Goal: Transaction & Acquisition: Purchase product/service

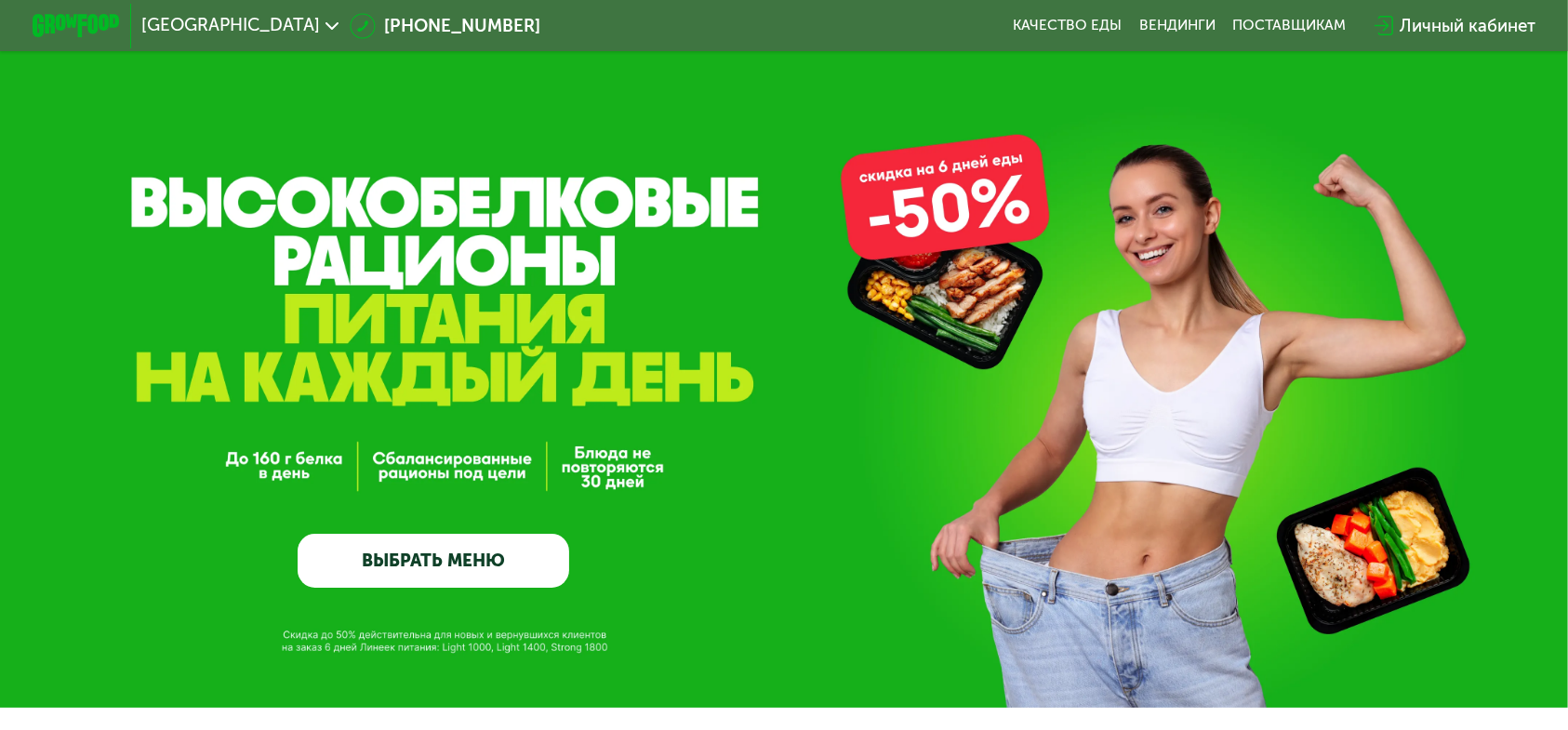
click at [508, 563] on link "ВЫБРАТЬ МЕНЮ" at bounding box center [433, 561] width 272 height 55
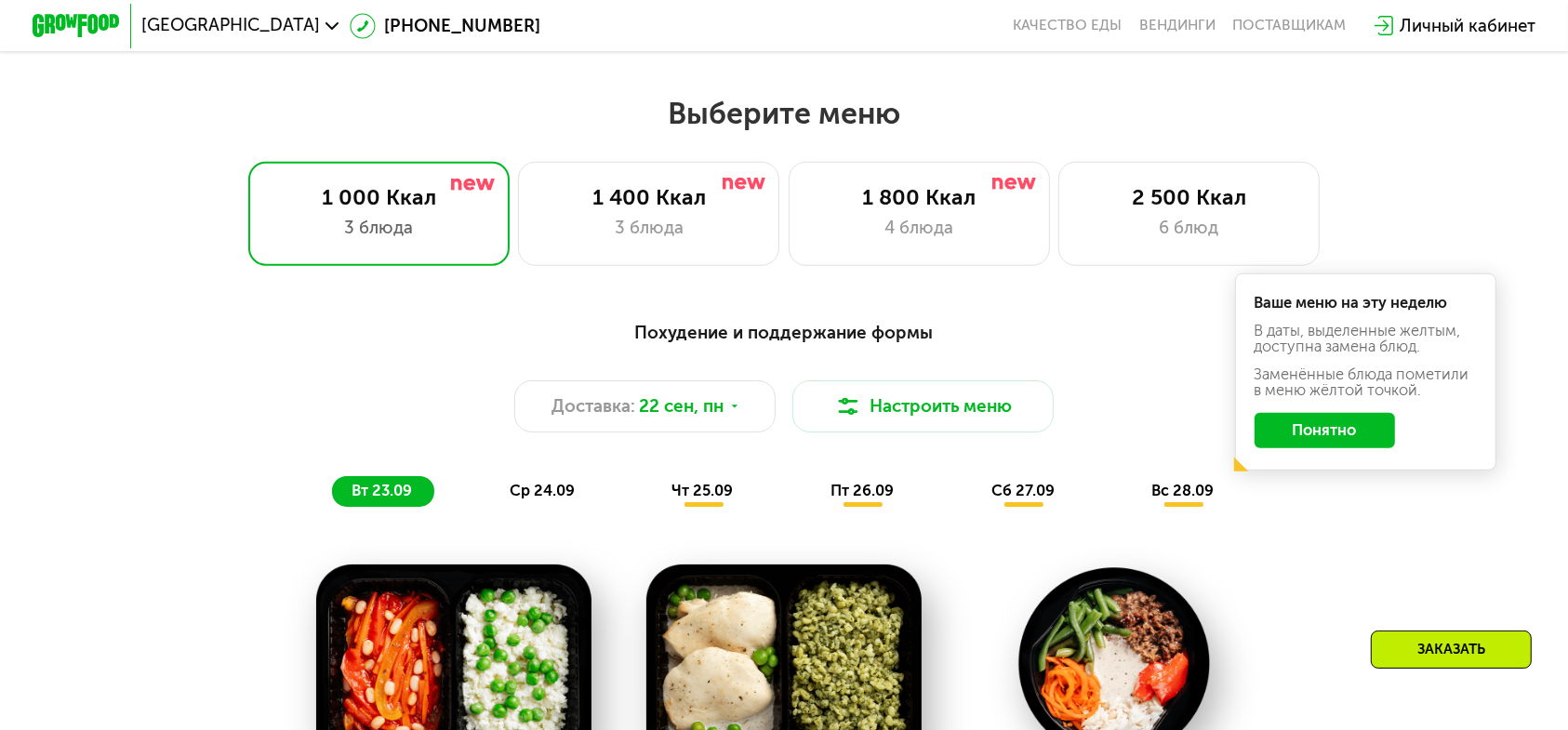
scroll to position [1376, 0]
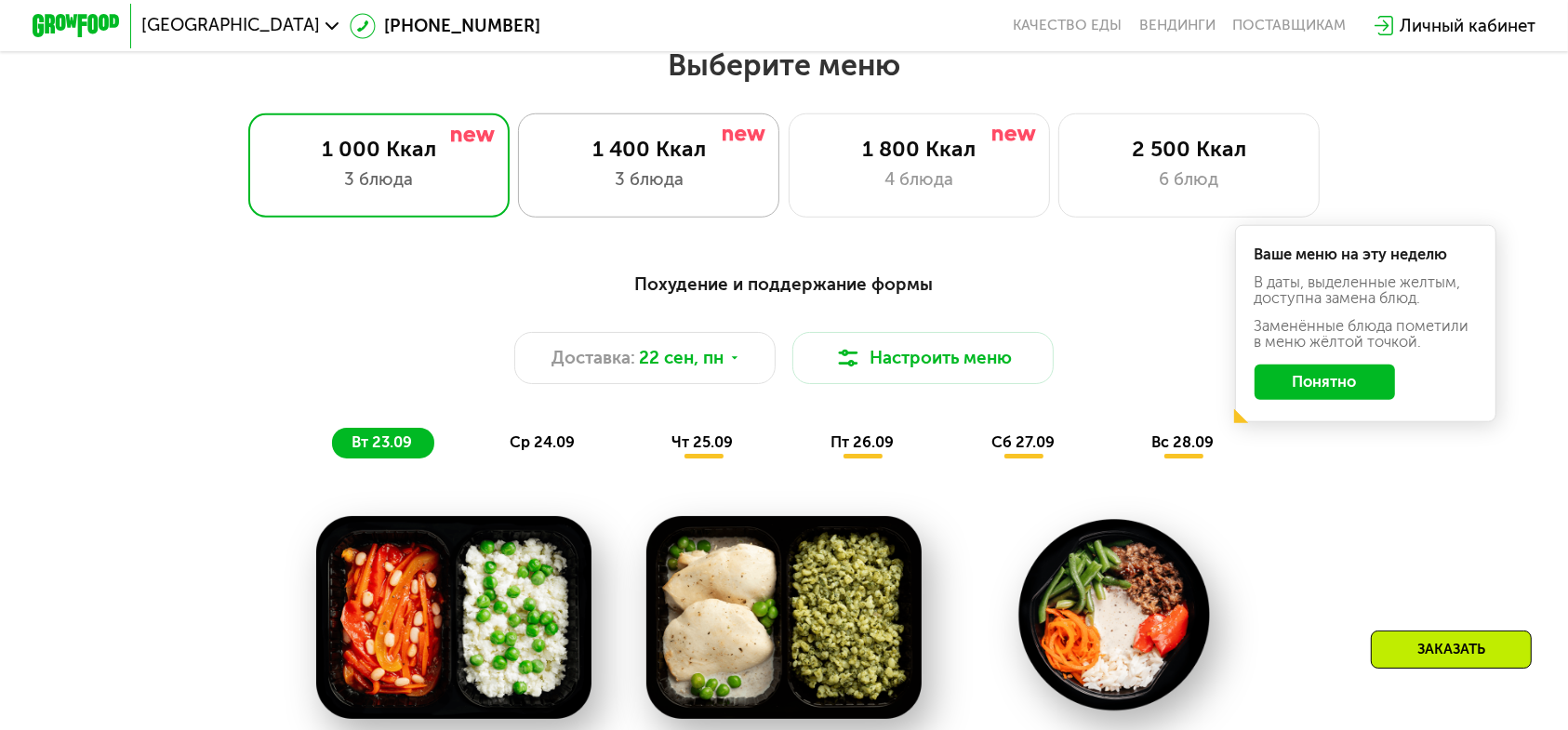
click at [682, 142] on div "1 400 Ккал" at bounding box center [649, 148] width 215 height 26
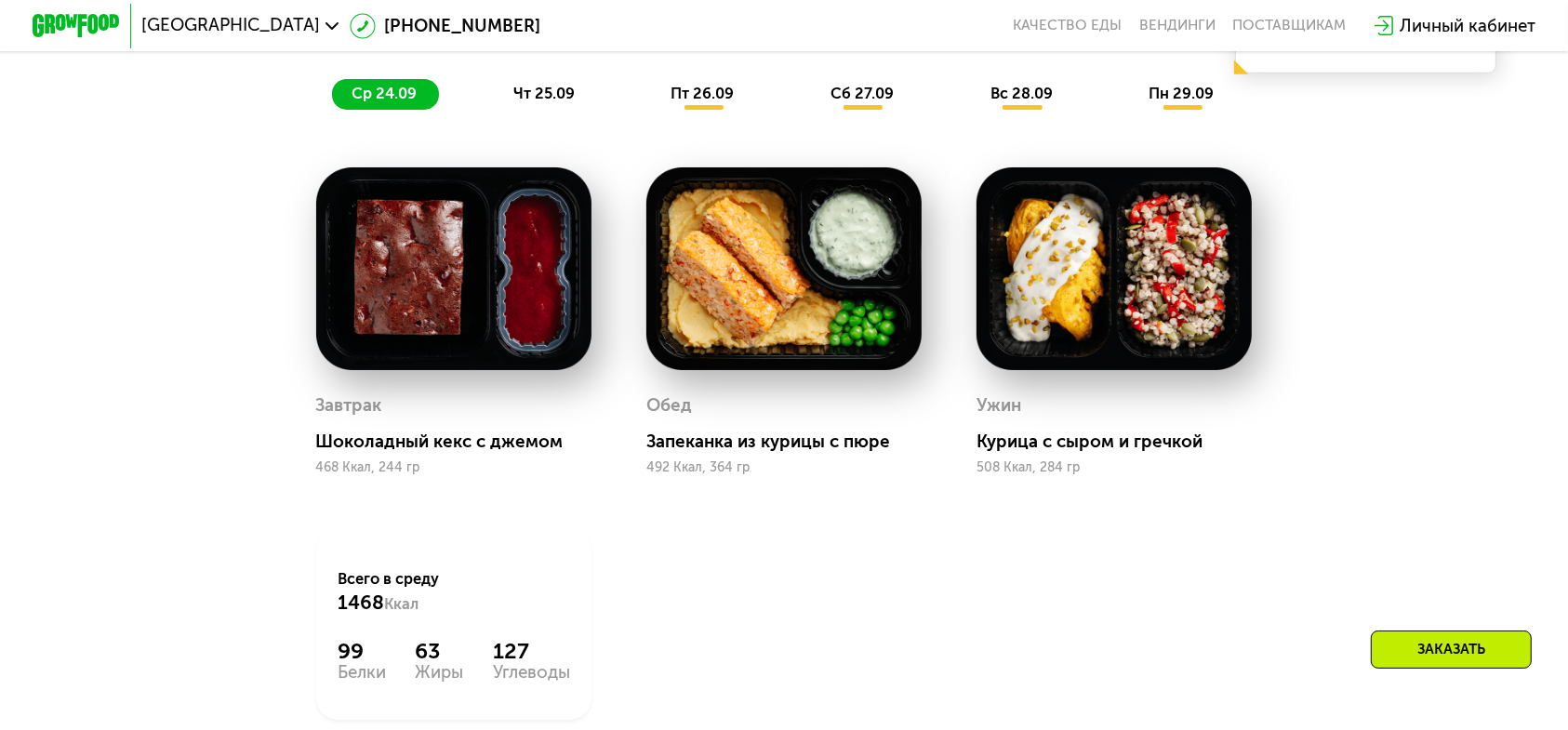
scroll to position [1608, 0]
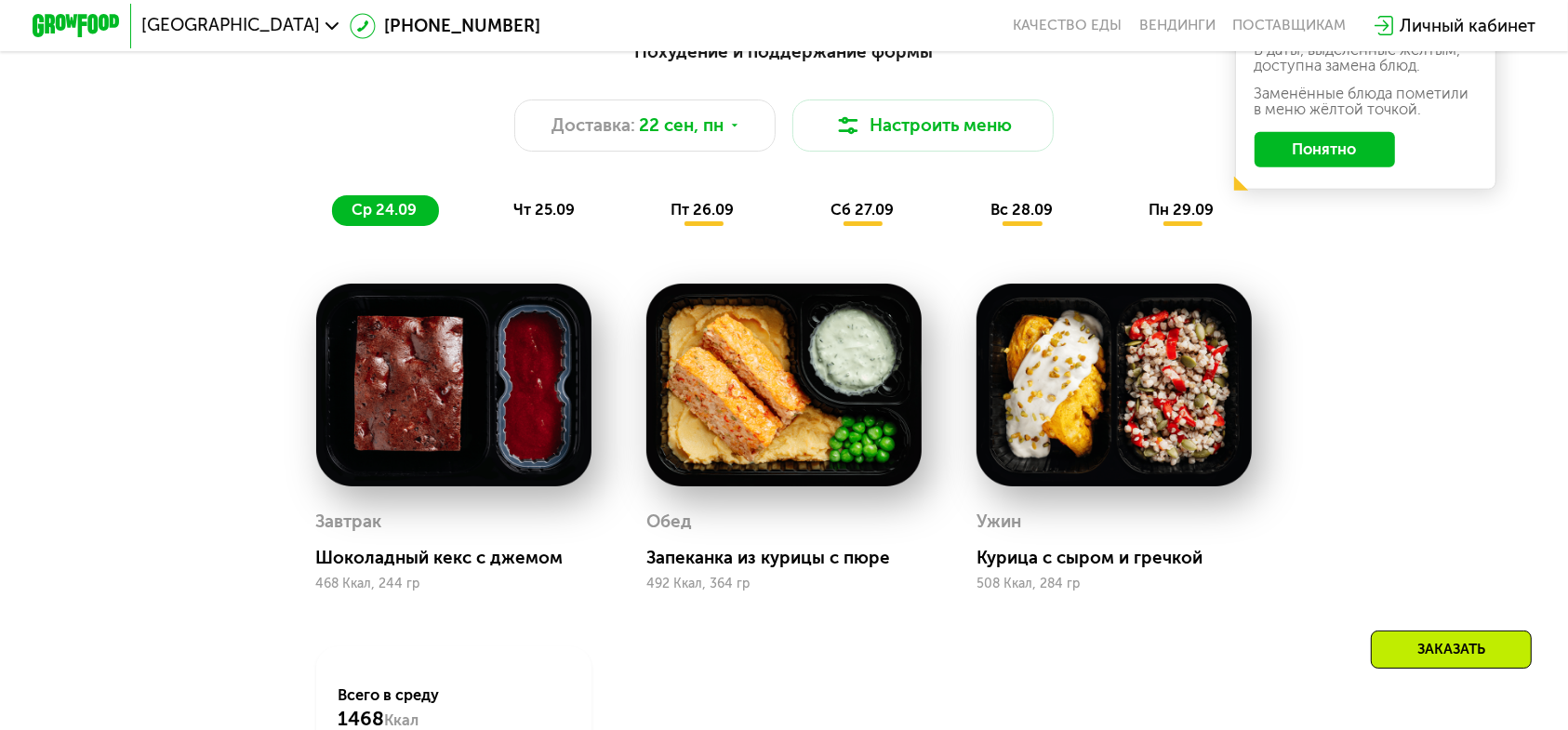
click at [701, 201] on span "пт 26.09" at bounding box center [701, 209] width 63 height 18
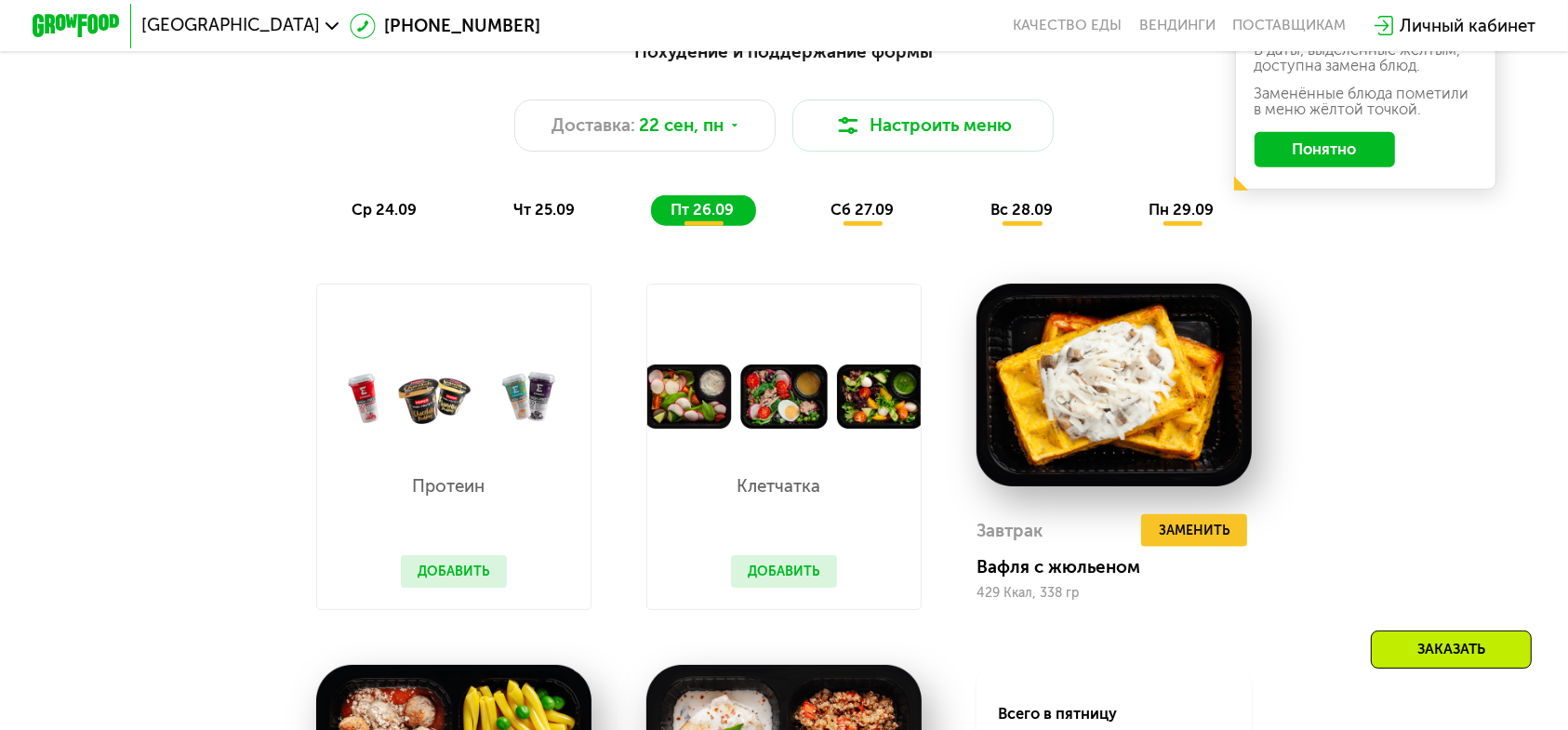
click at [861, 201] on span "сб 27.09" at bounding box center [862, 209] width 63 height 18
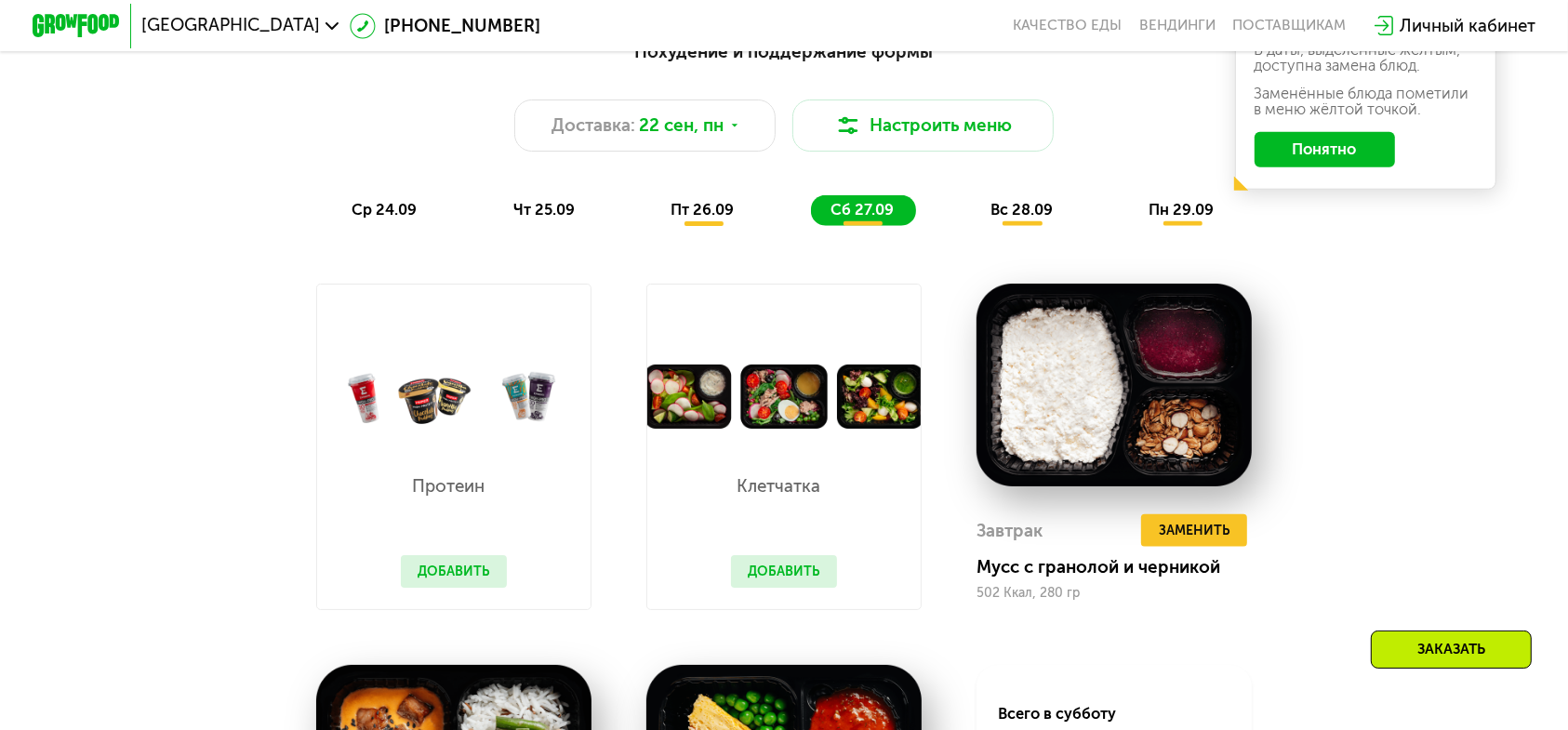
click at [1148, 201] on span "пн 29.09" at bounding box center [1181, 209] width 65 height 18
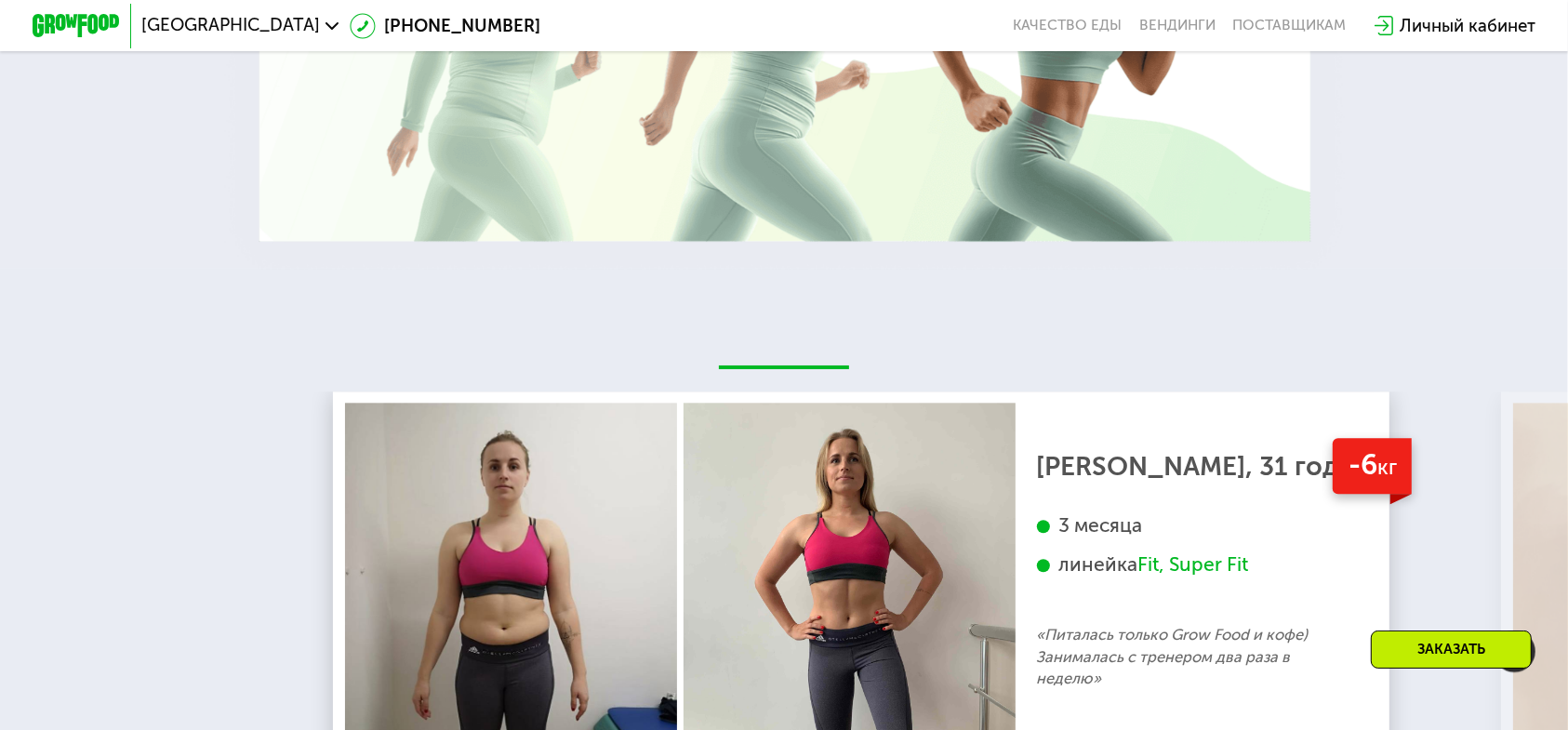
scroll to position [3816, 0]
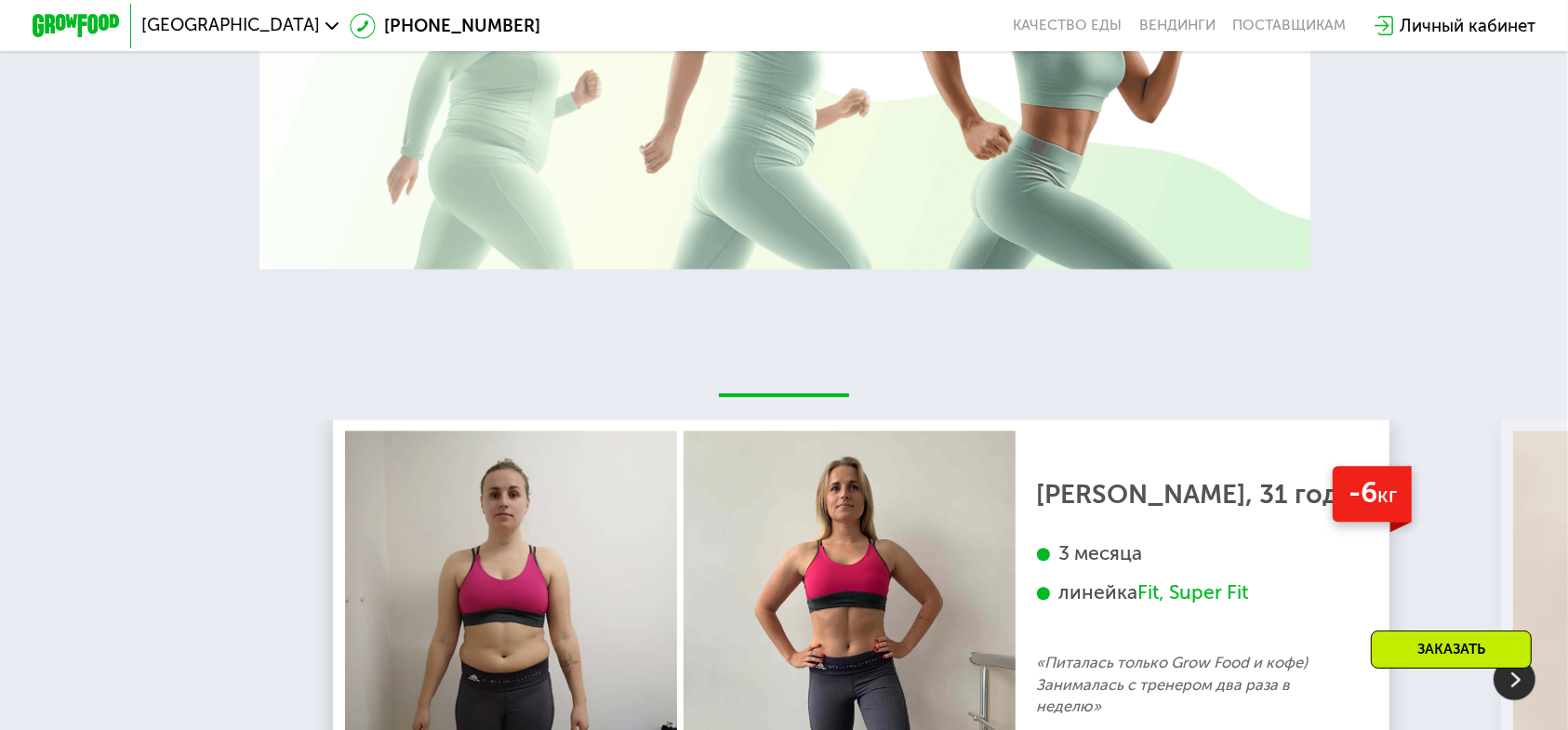
click at [1516, 657] on img at bounding box center [1514, 678] width 41 height 41
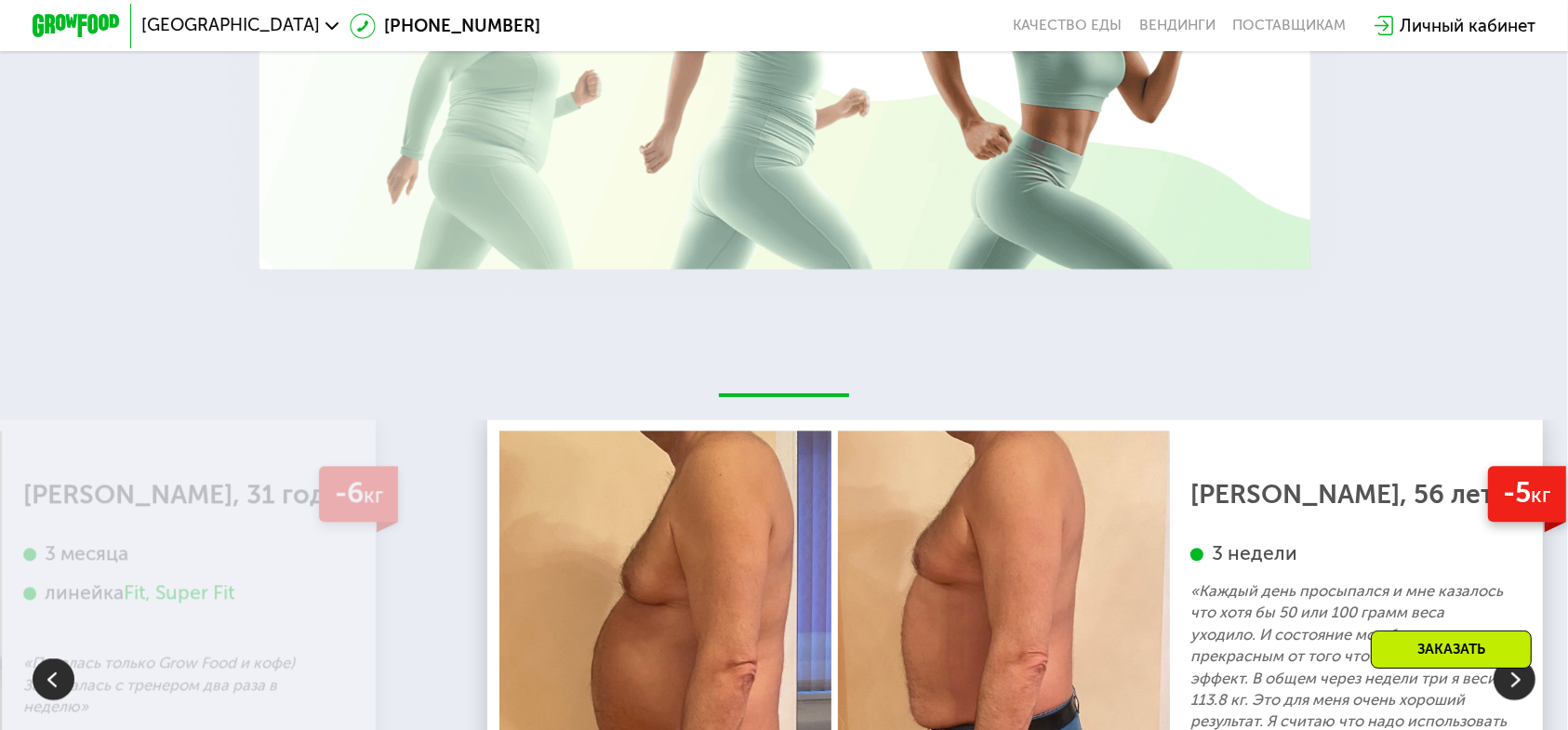
click at [1516, 657] on img at bounding box center [1514, 678] width 41 height 41
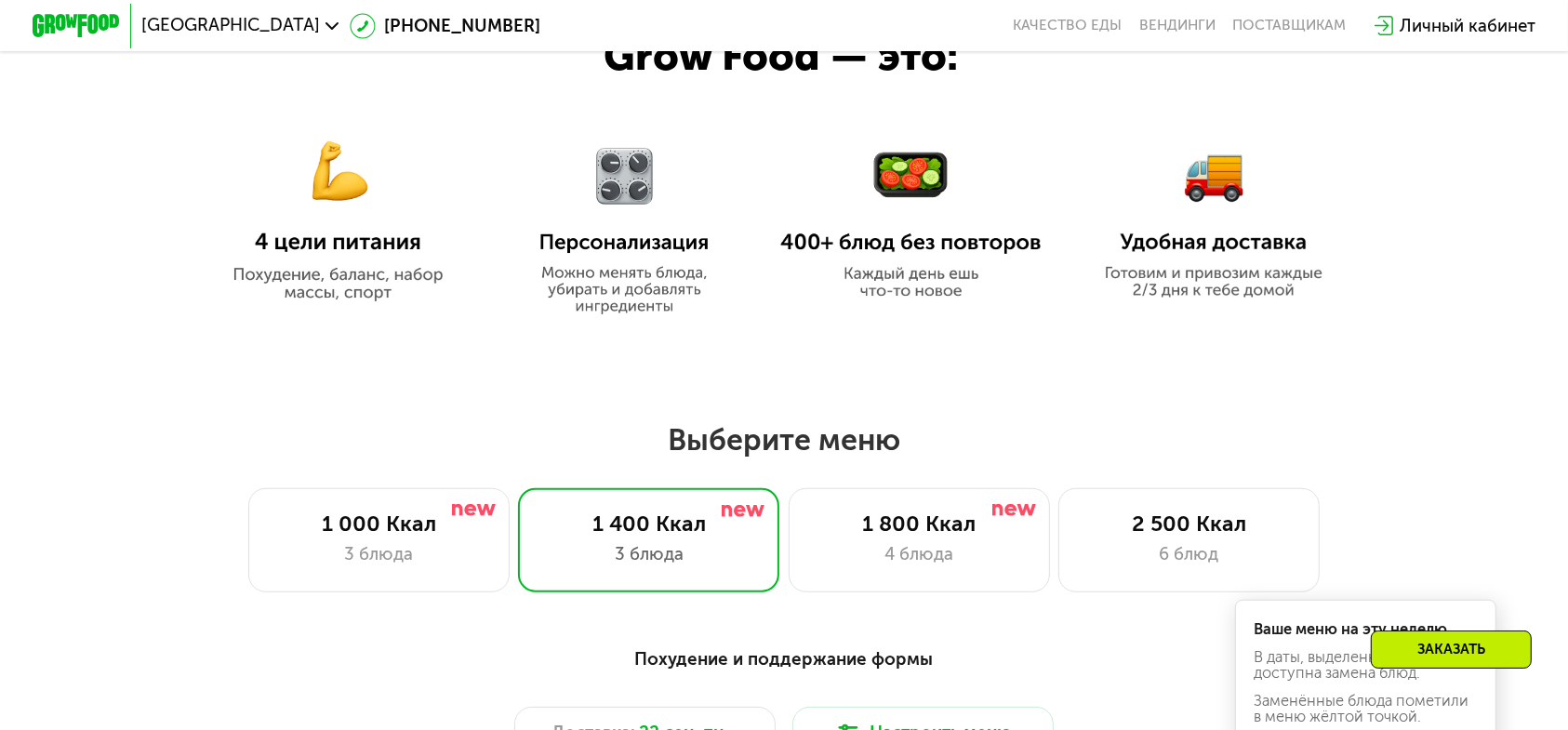
scroll to position [1143, 0]
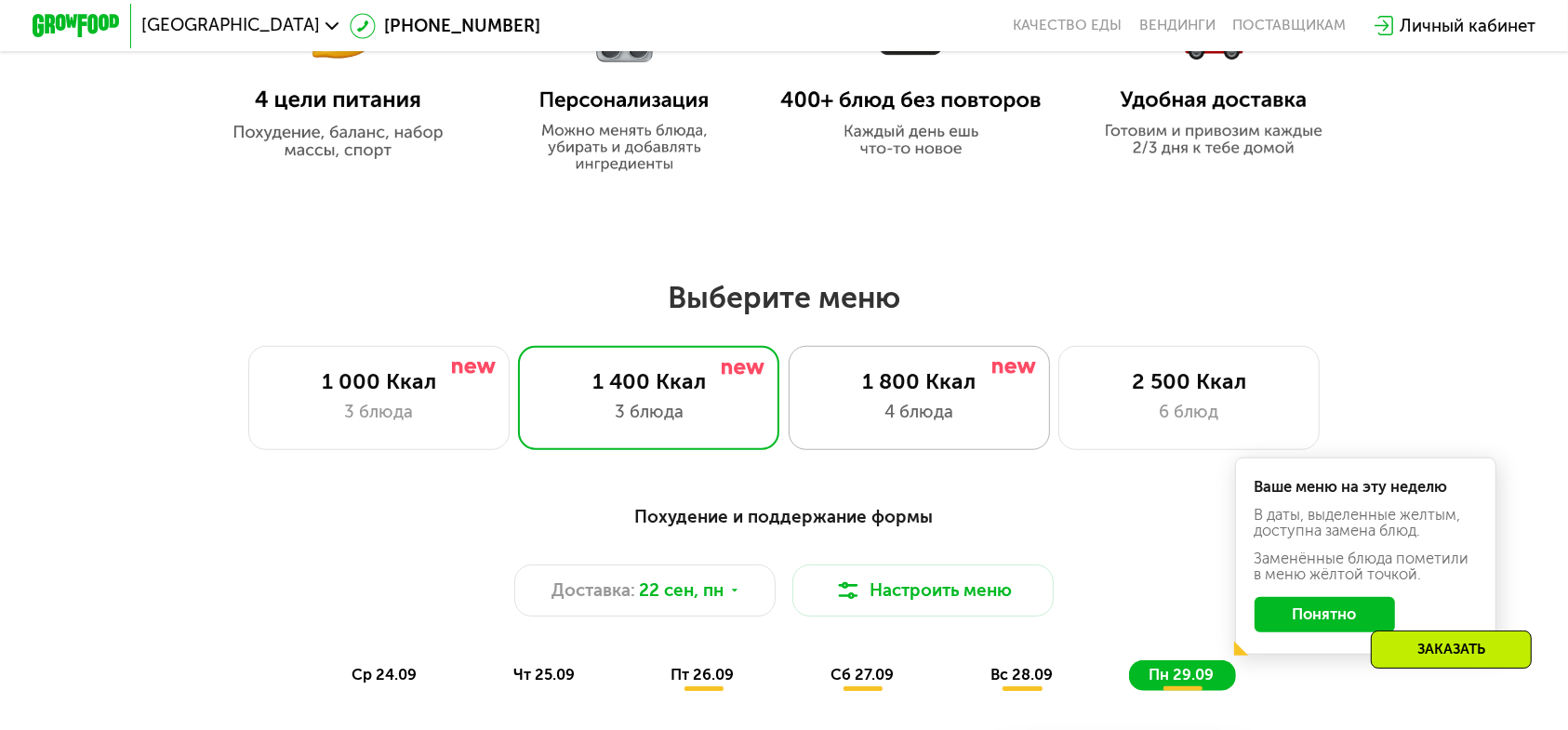
click at [871, 387] on div "1 800 Ккал 4 блюда" at bounding box center [919, 397] width 261 height 104
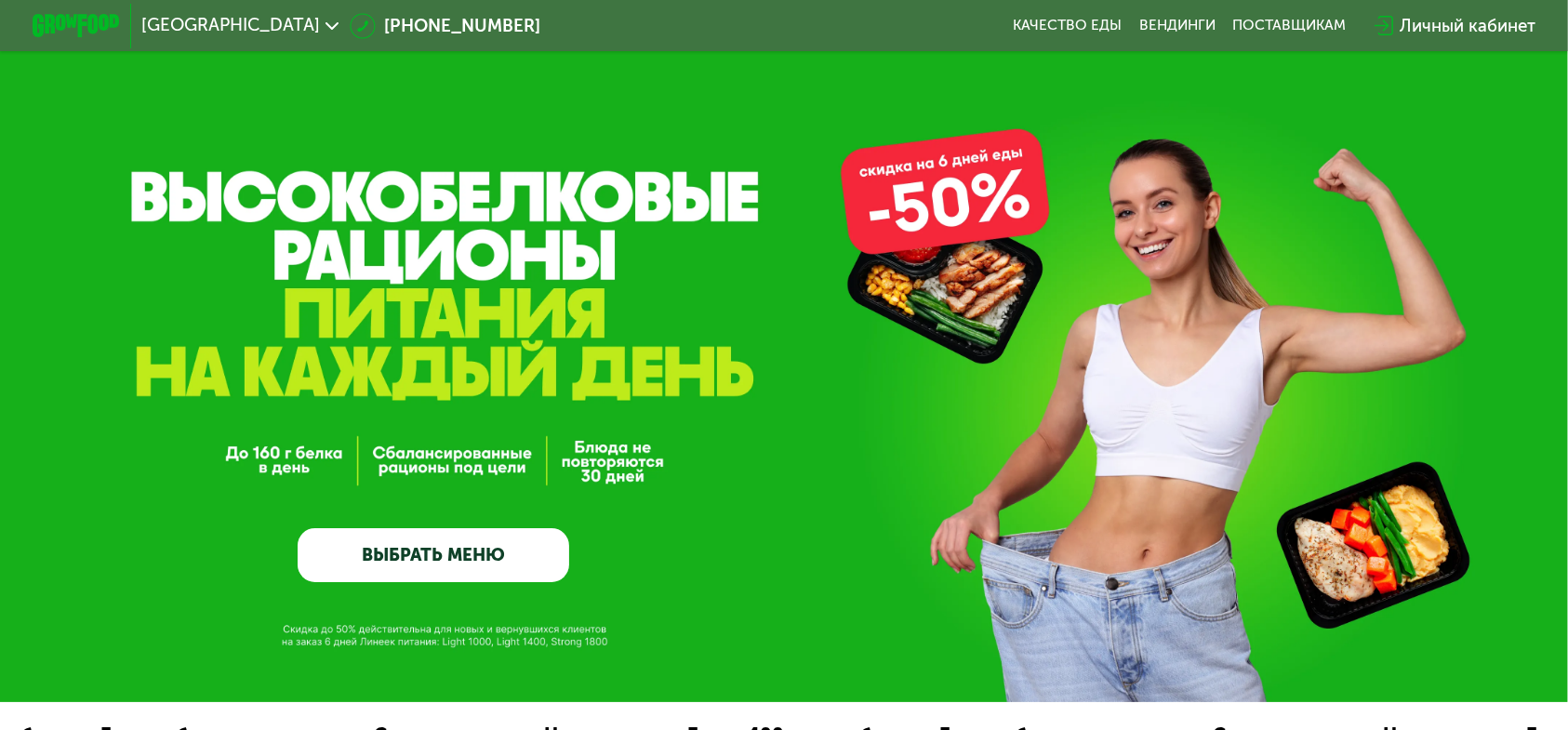
scroll to position [0, 0]
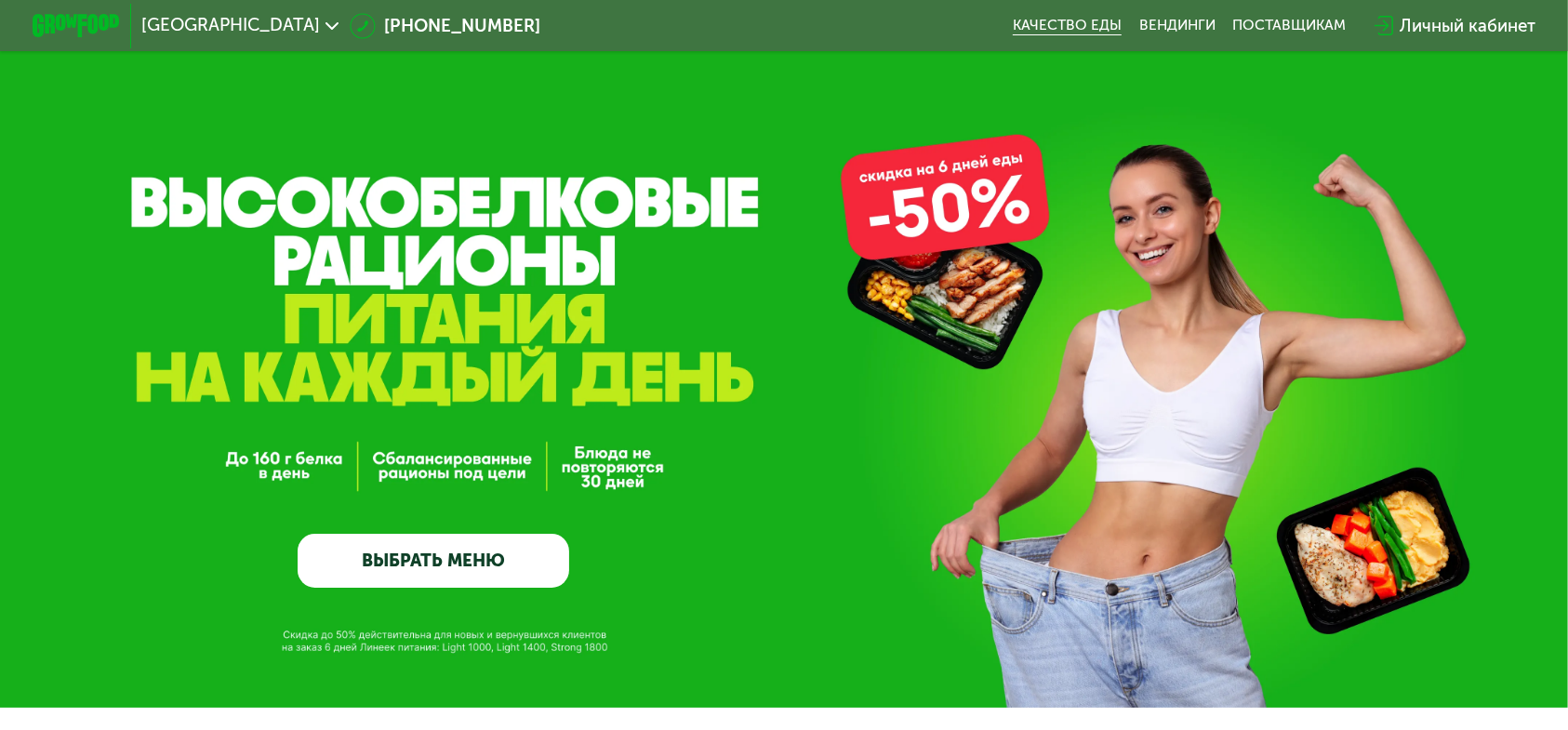
click at [1050, 21] on link "Качество еды" at bounding box center [1067, 26] width 109 height 18
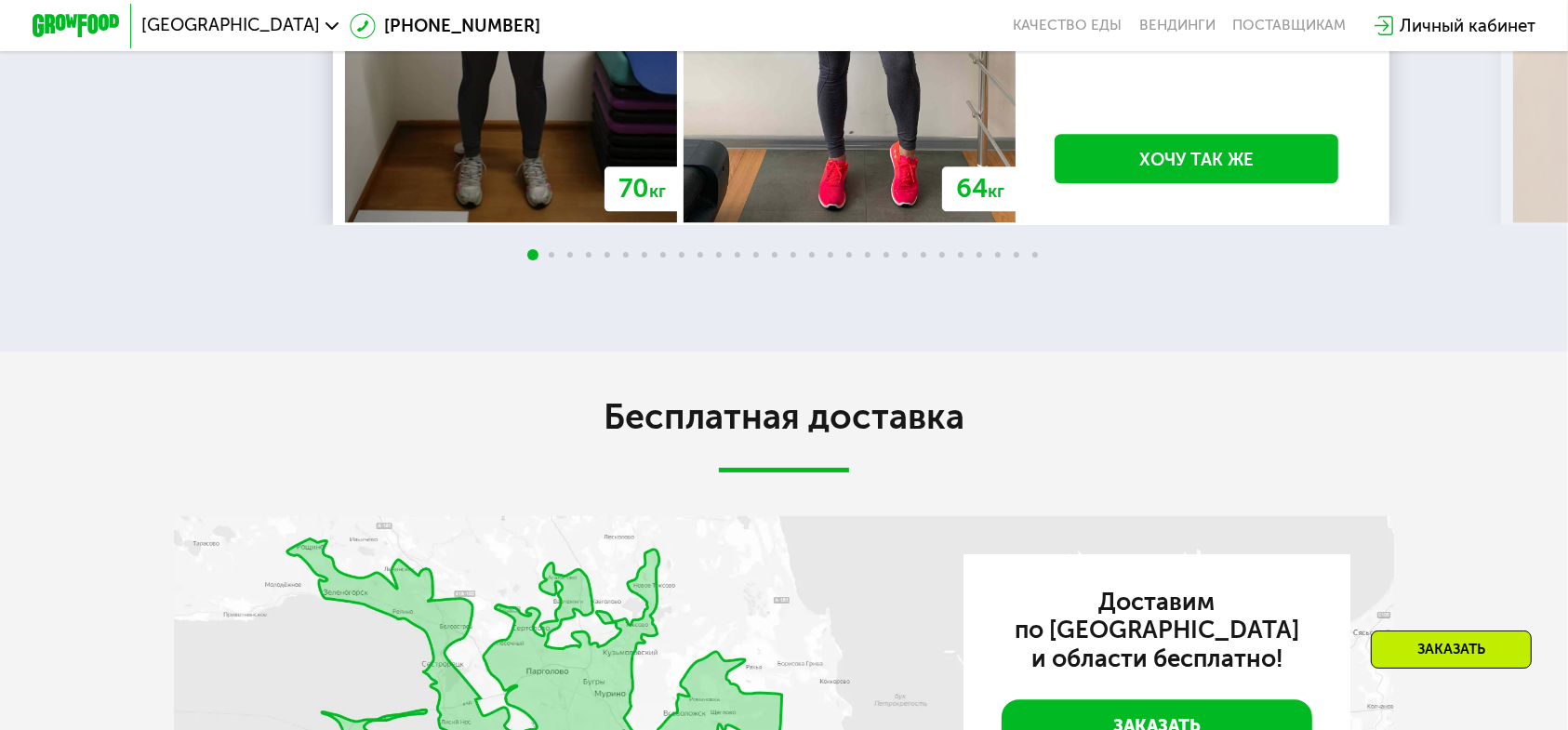
scroll to position [3682, 0]
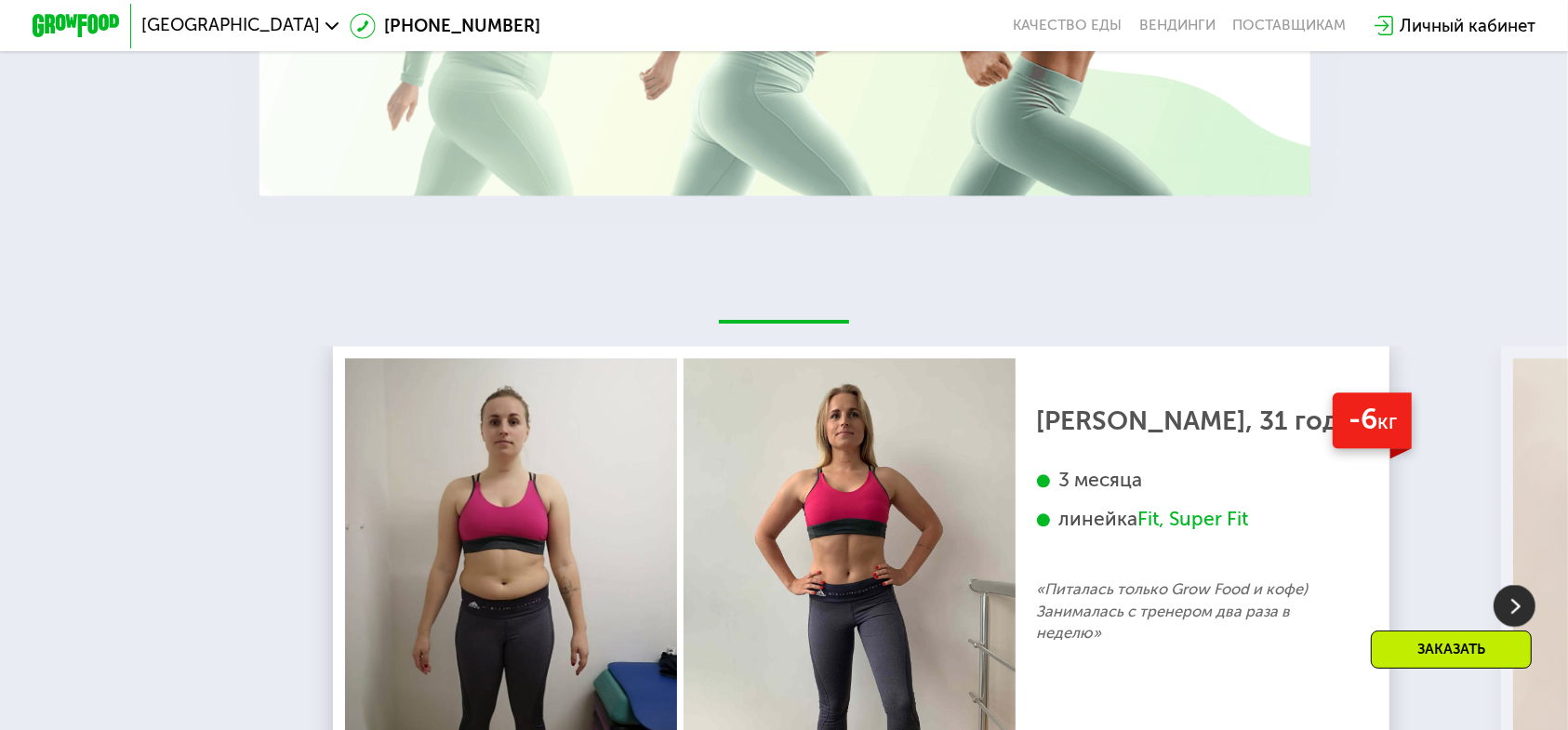
click at [1514, 584] on img at bounding box center [1514, 605] width 41 height 41
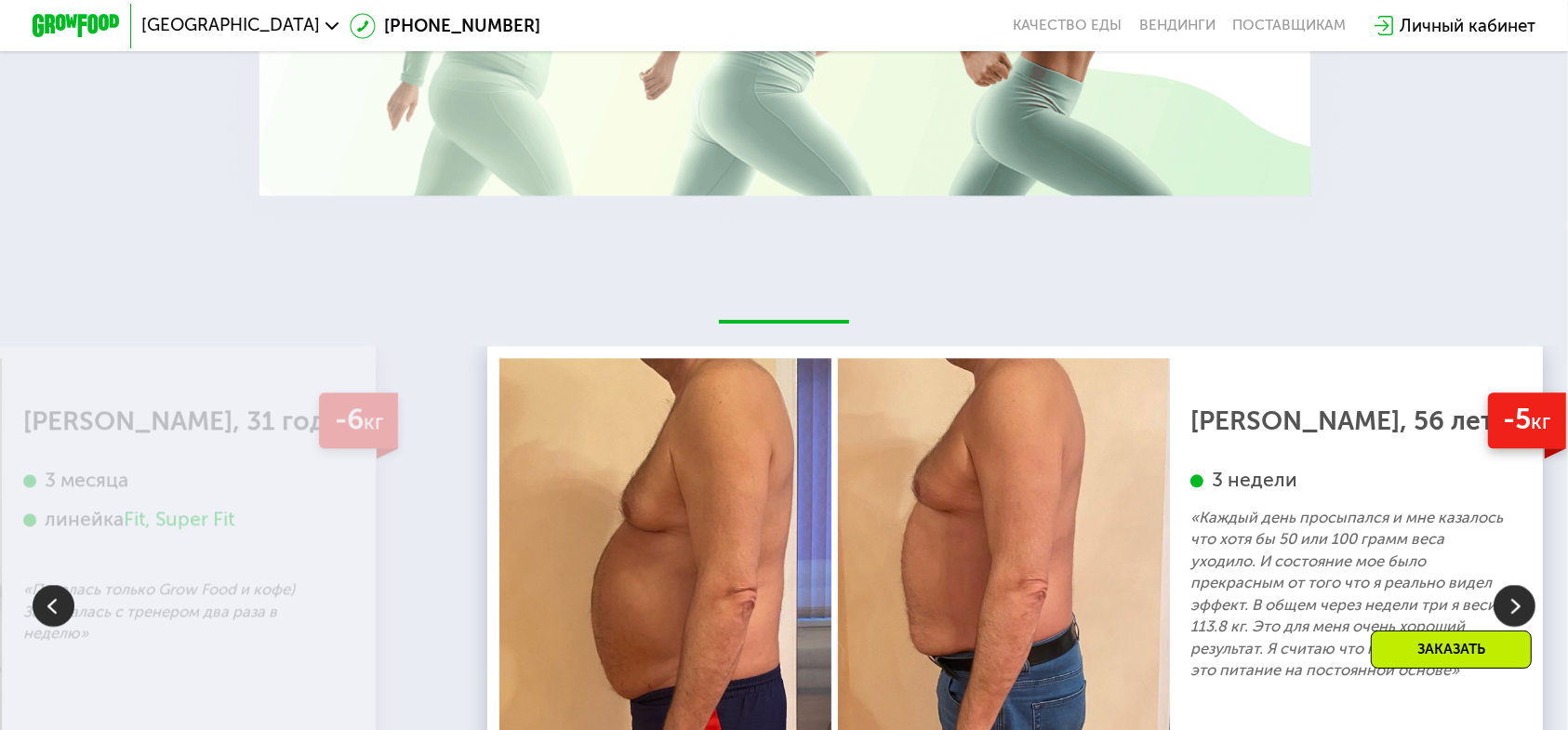
click at [1514, 584] on img at bounding box center [1514, 605] width 41 height 41
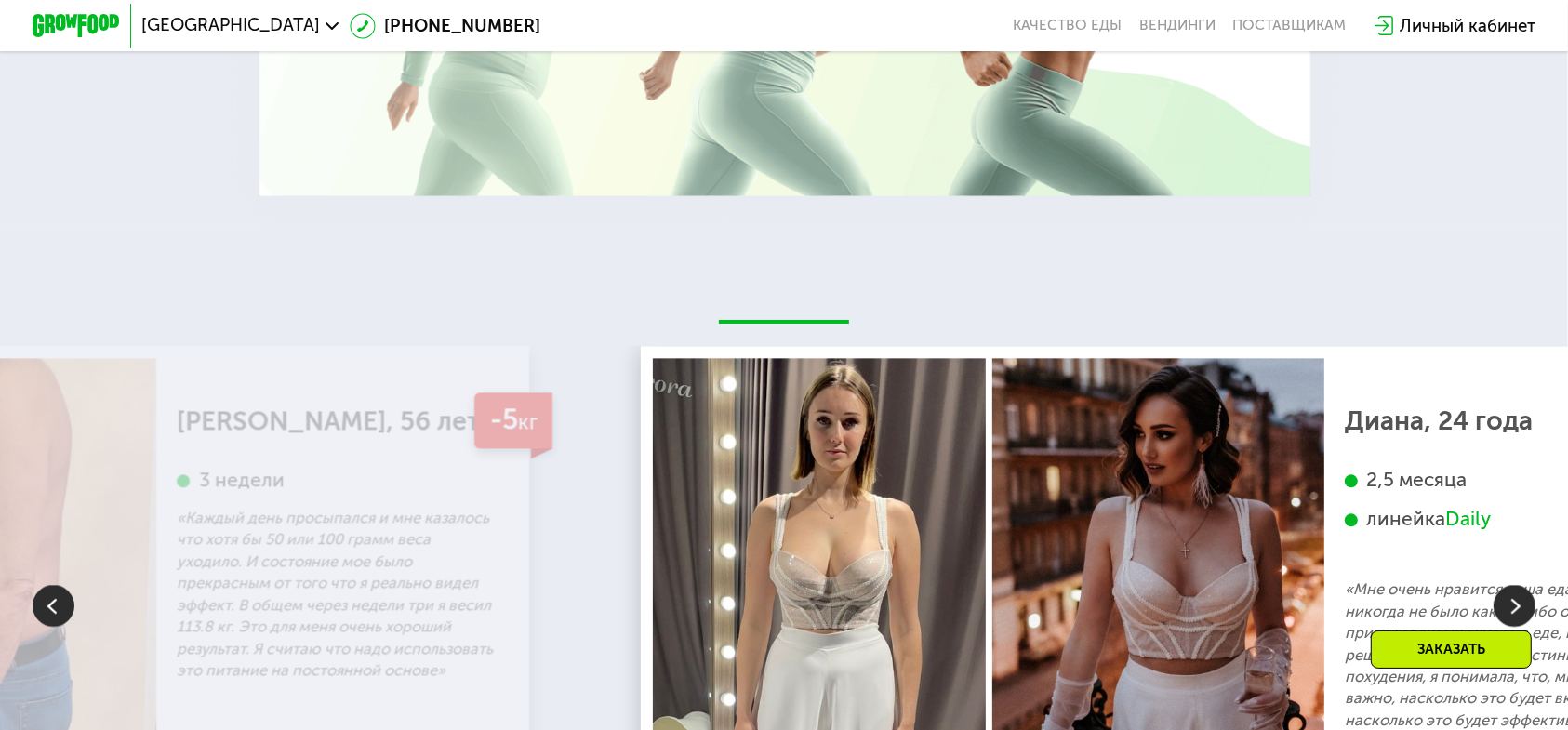
click at [1514, 584] on img at bounding box center [1514, 605] width 41 height 41
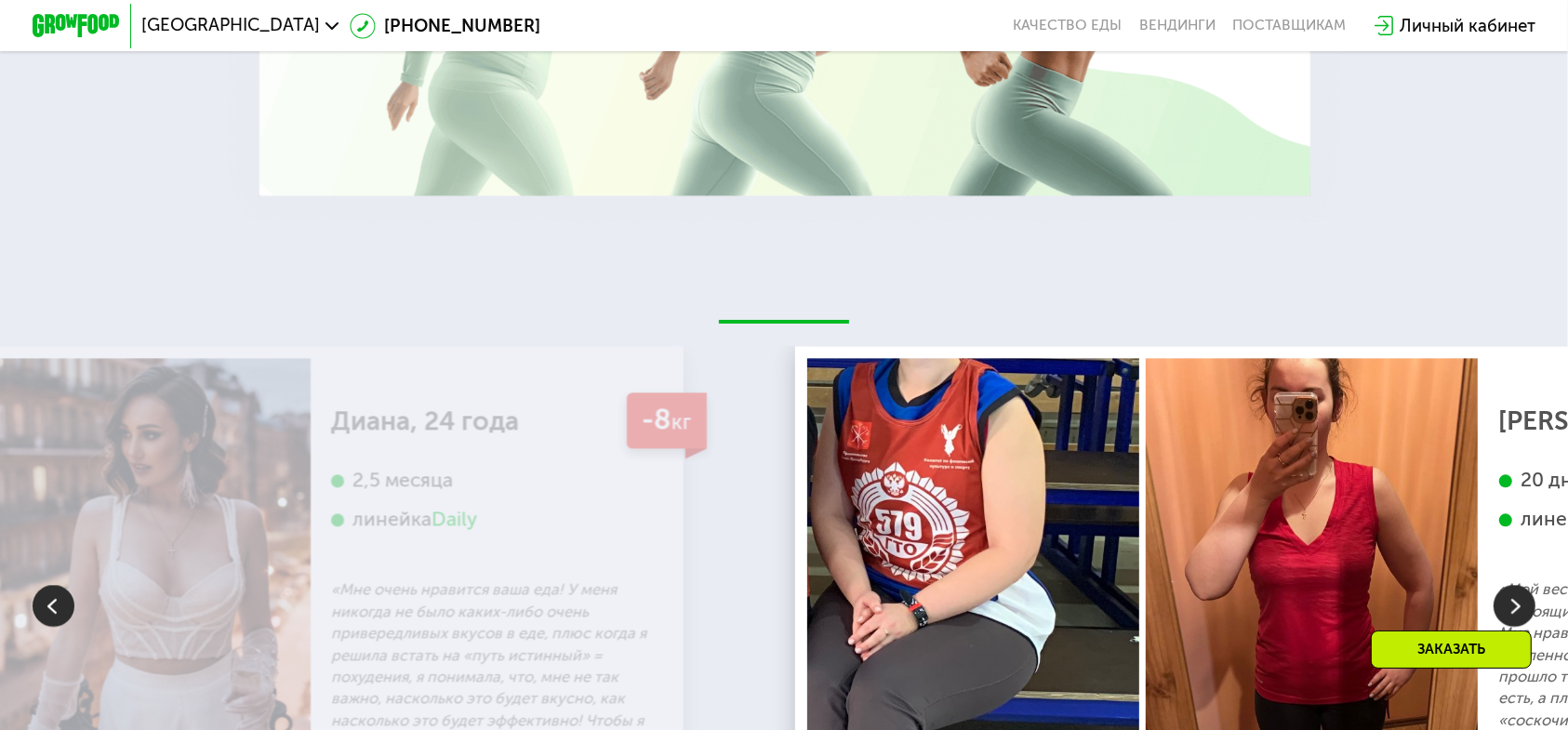
click at [1514, 584] on img at bounding box center [1514, 605] width 41 height 41
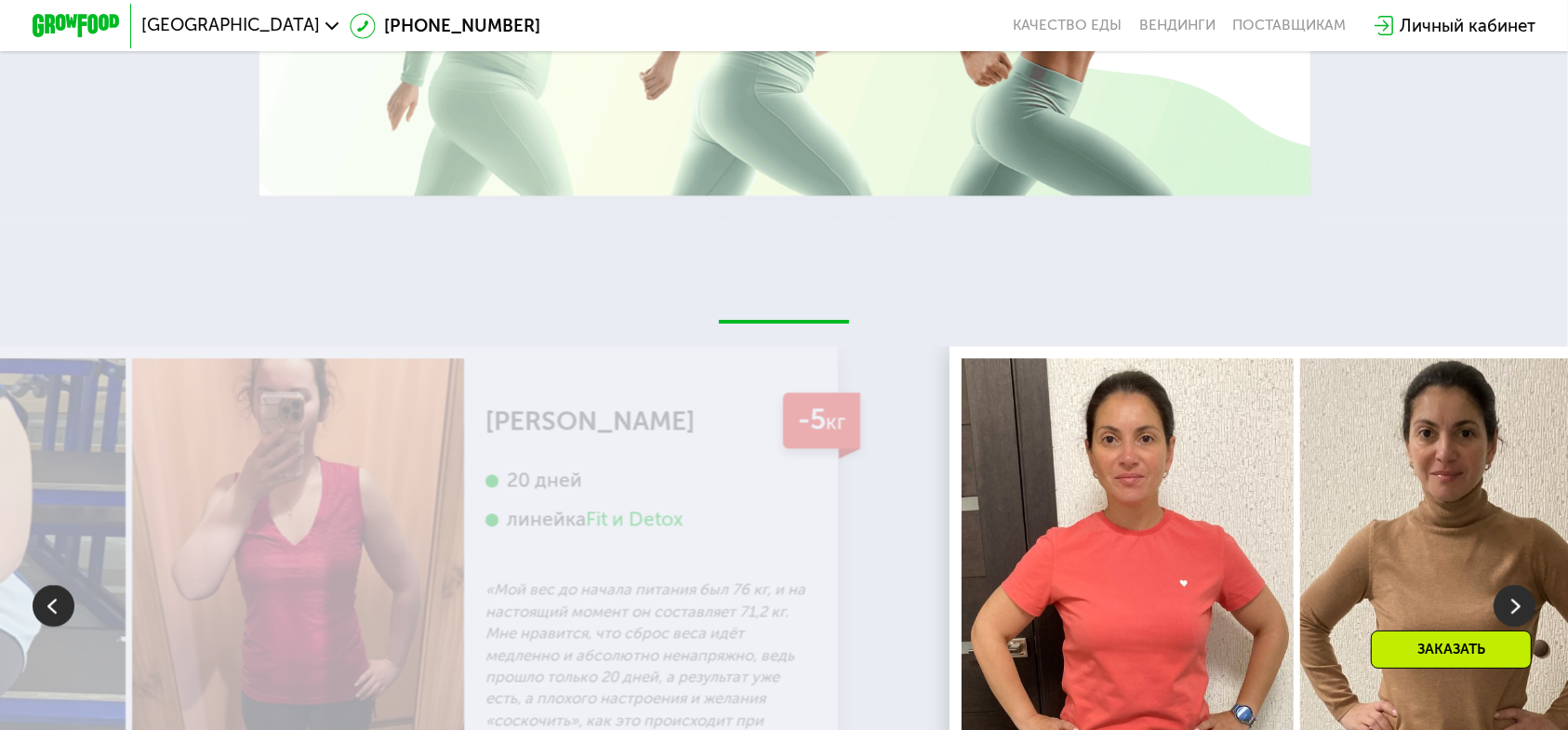
click at [1514, 584] on img at bounding box center [1514, 605] width 41 height 41
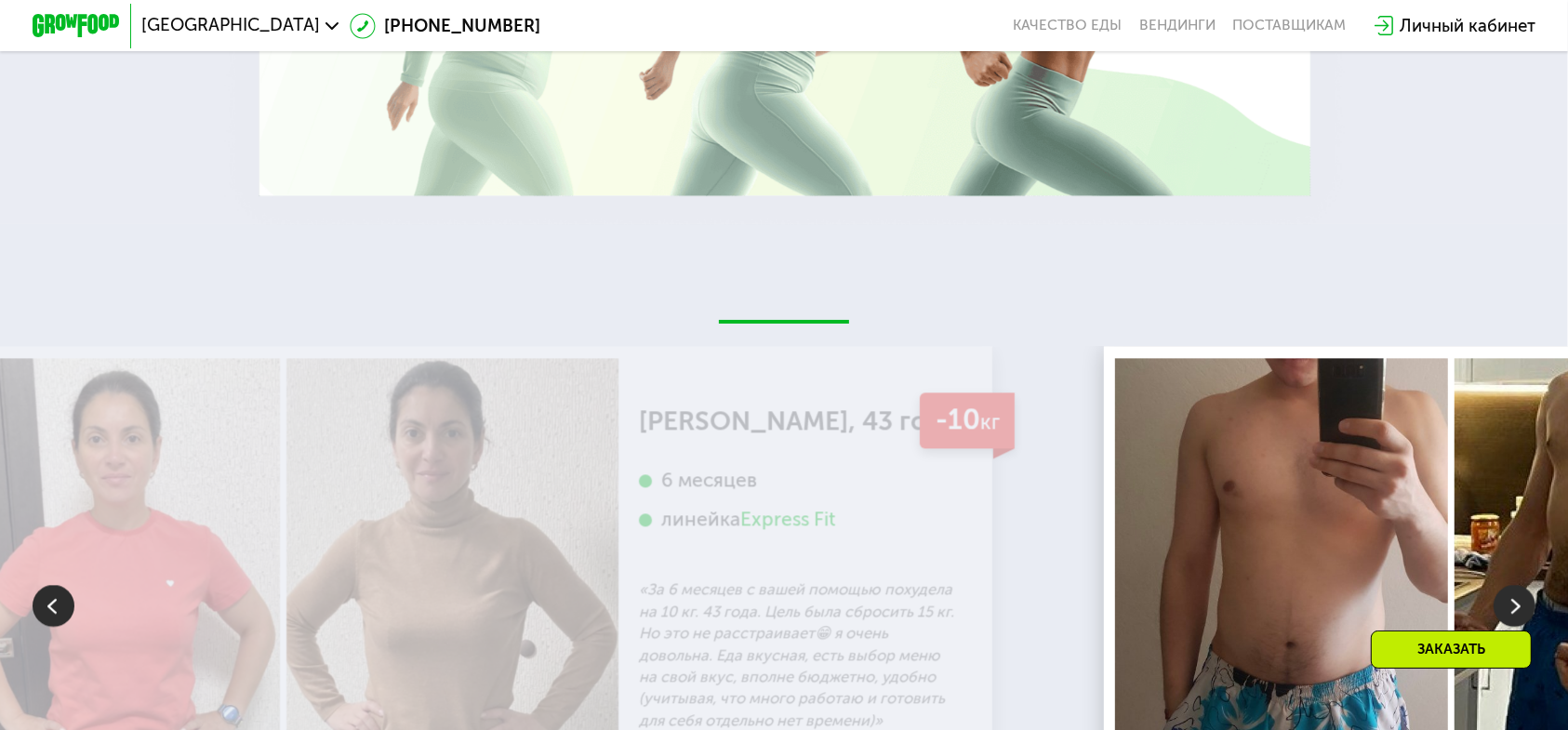
click at [1514, 584] on img at bounding box center [1514, 605] width 41 height 41
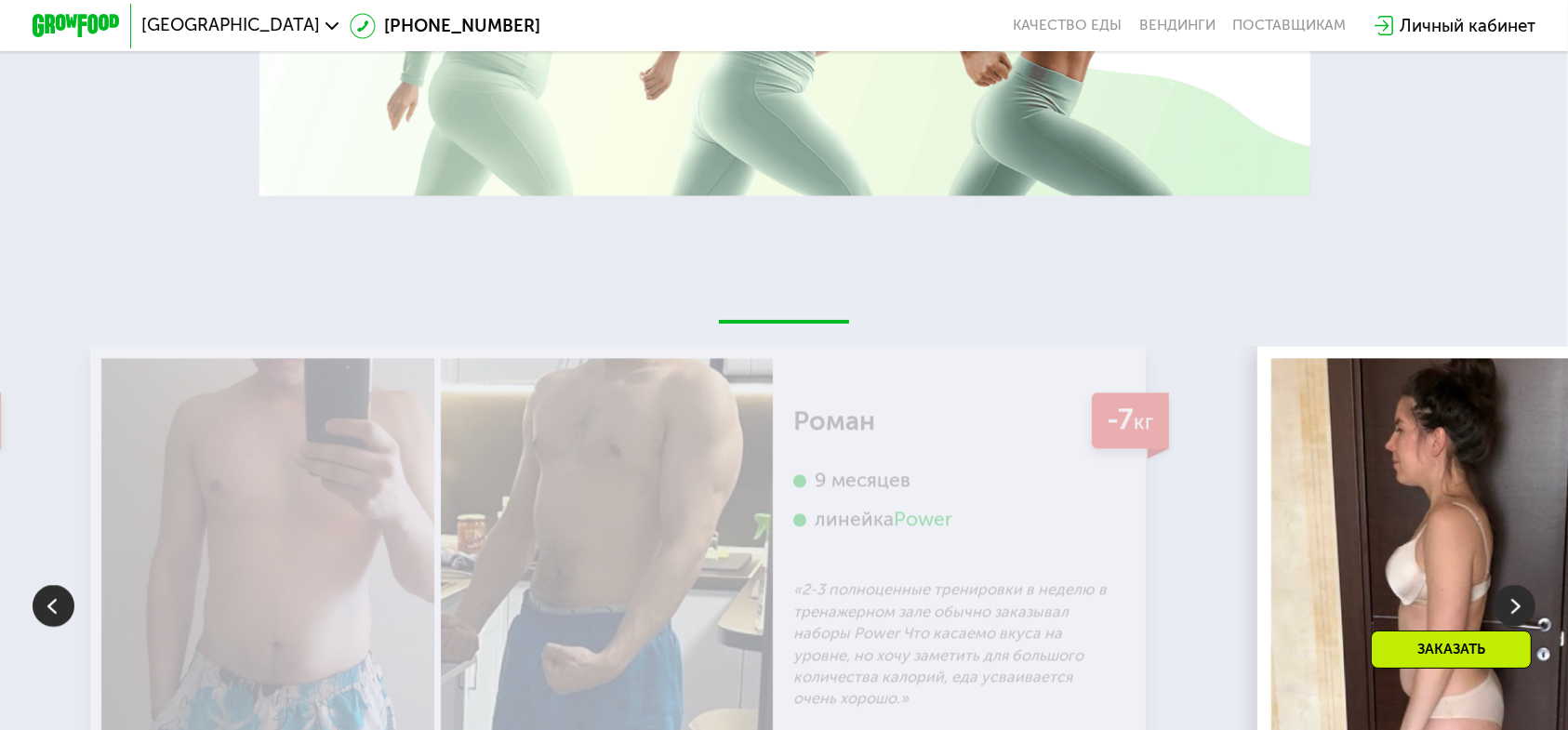
click at [1514, 584] on img at bounding box center [1514, 605] width 41 height 41
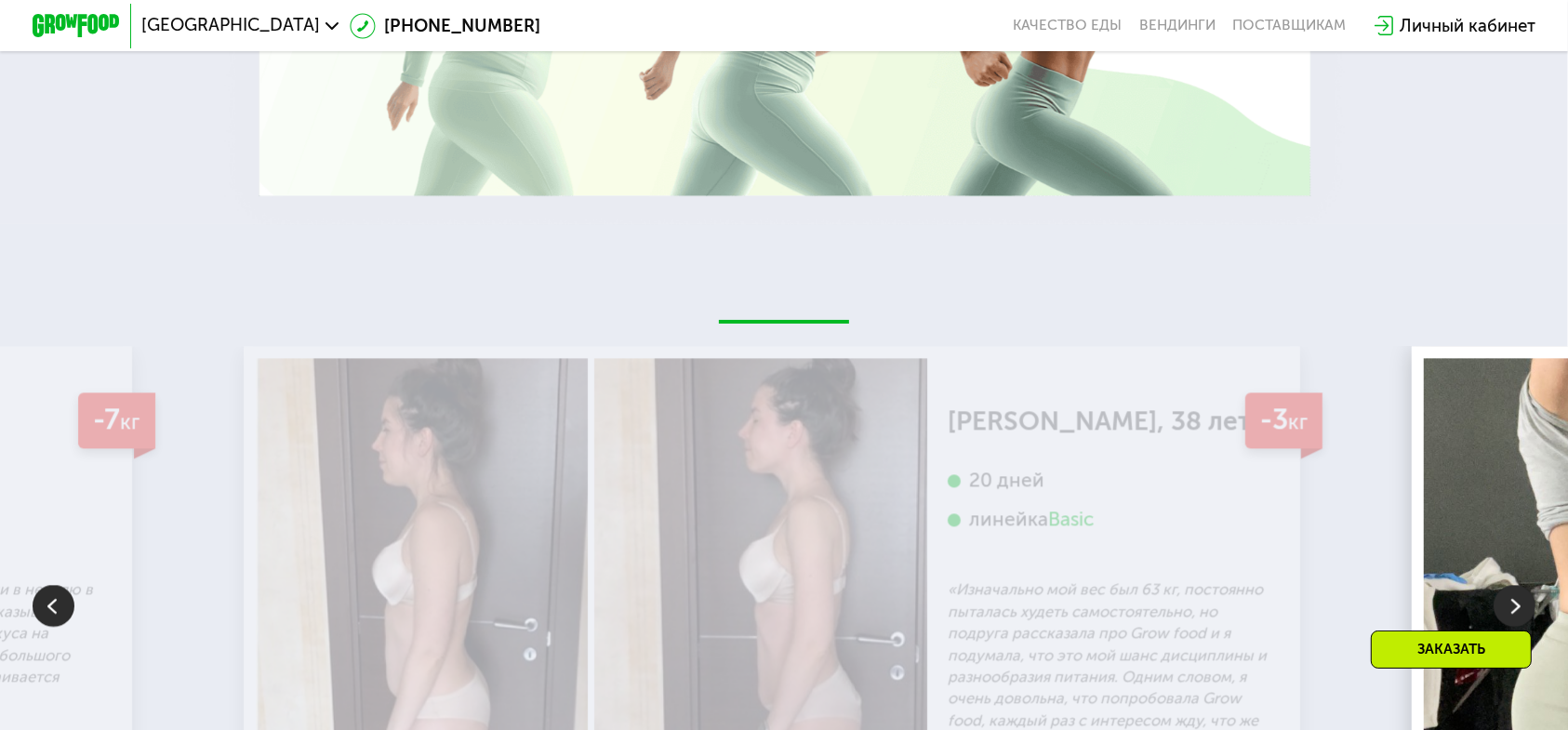
click at [1514, 584] on img at bounding box center [1514, 605] width 41 height 41
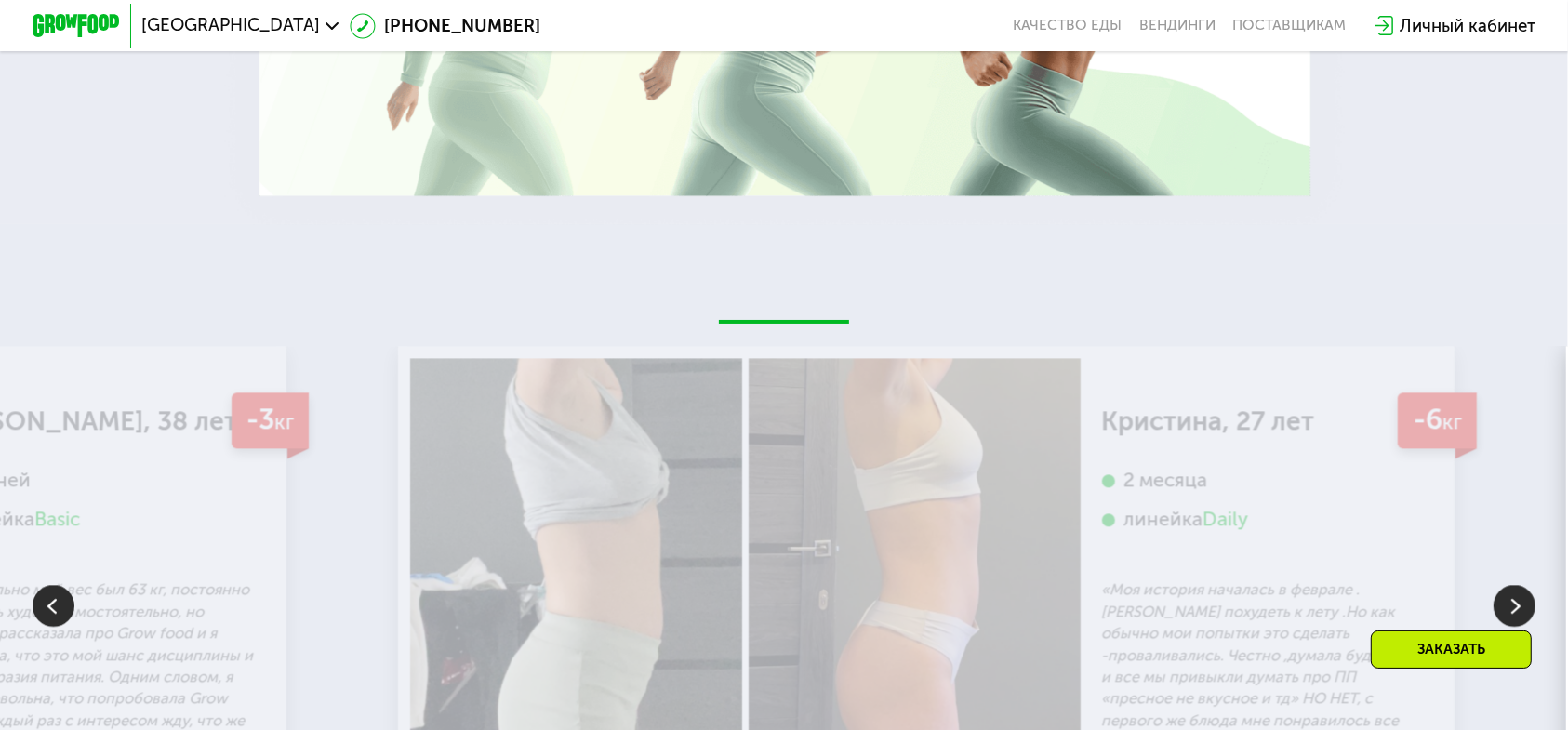
click at [1514, 584] on img at bounding box center [1514, 605] width 41 height 41
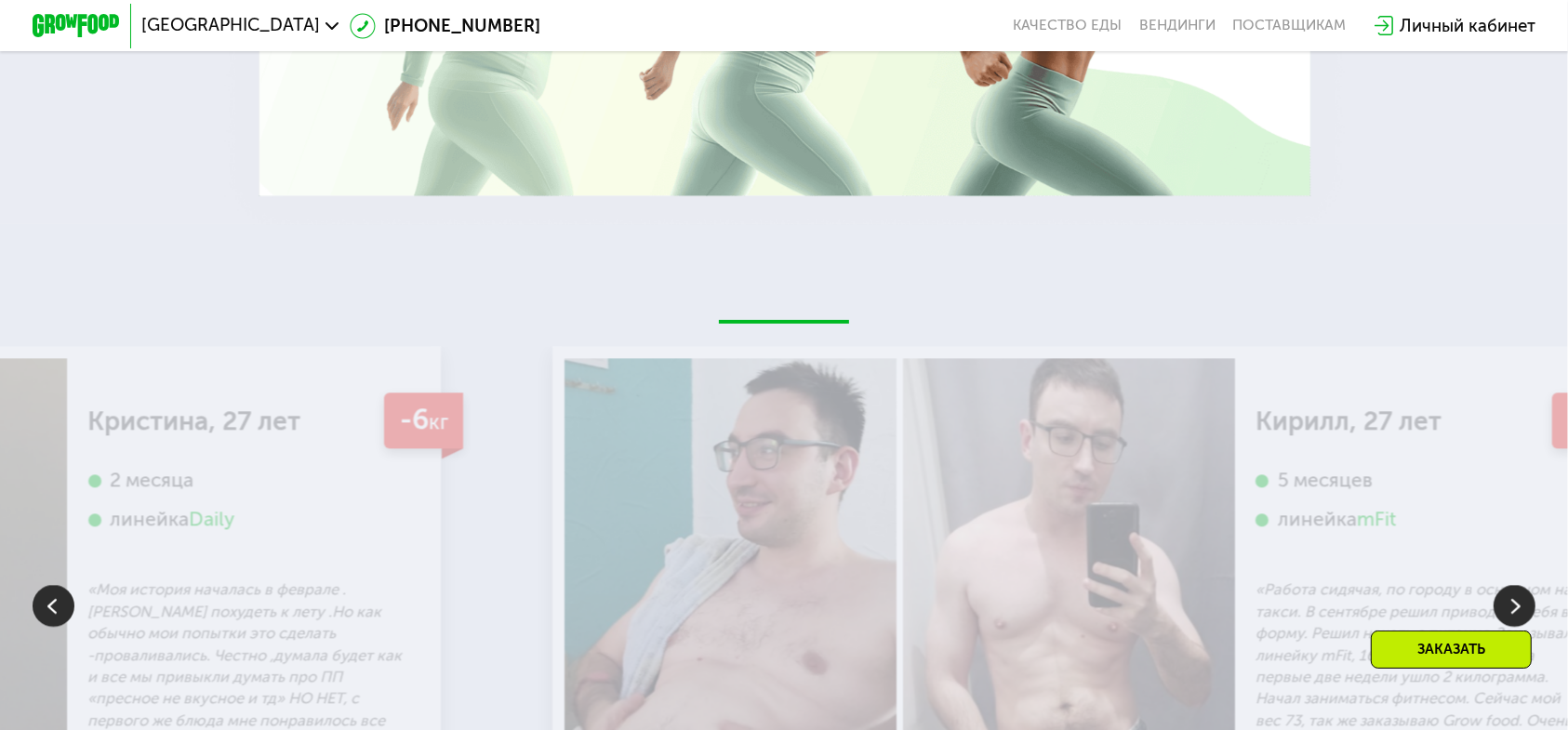
click at [1514, 584] on img at bounding box center [1514, 605] width 41 height 41
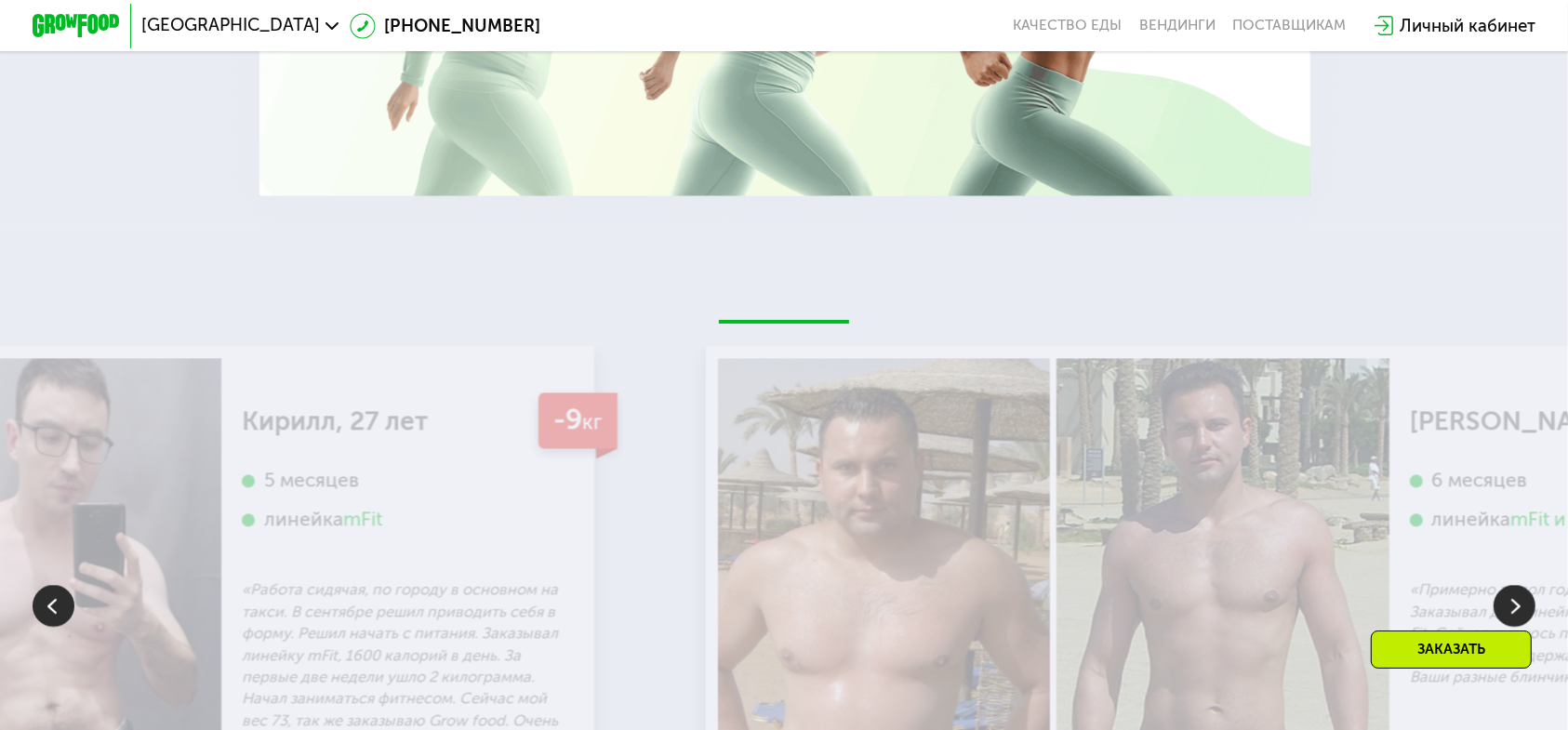
click at [1514, 584] on img at bounding box center [1514, 605] width 41 height 41
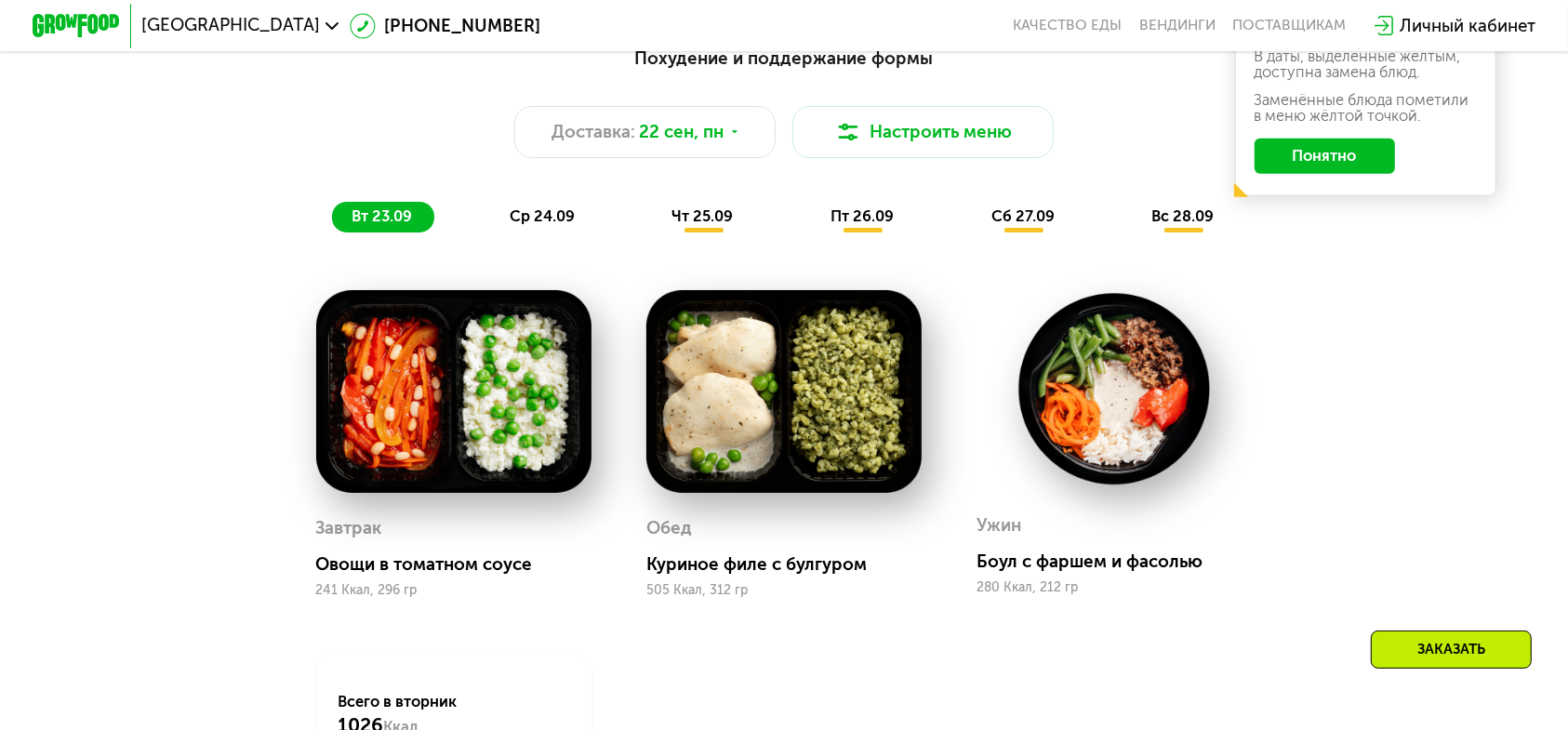
scroll to position [1474, 0]
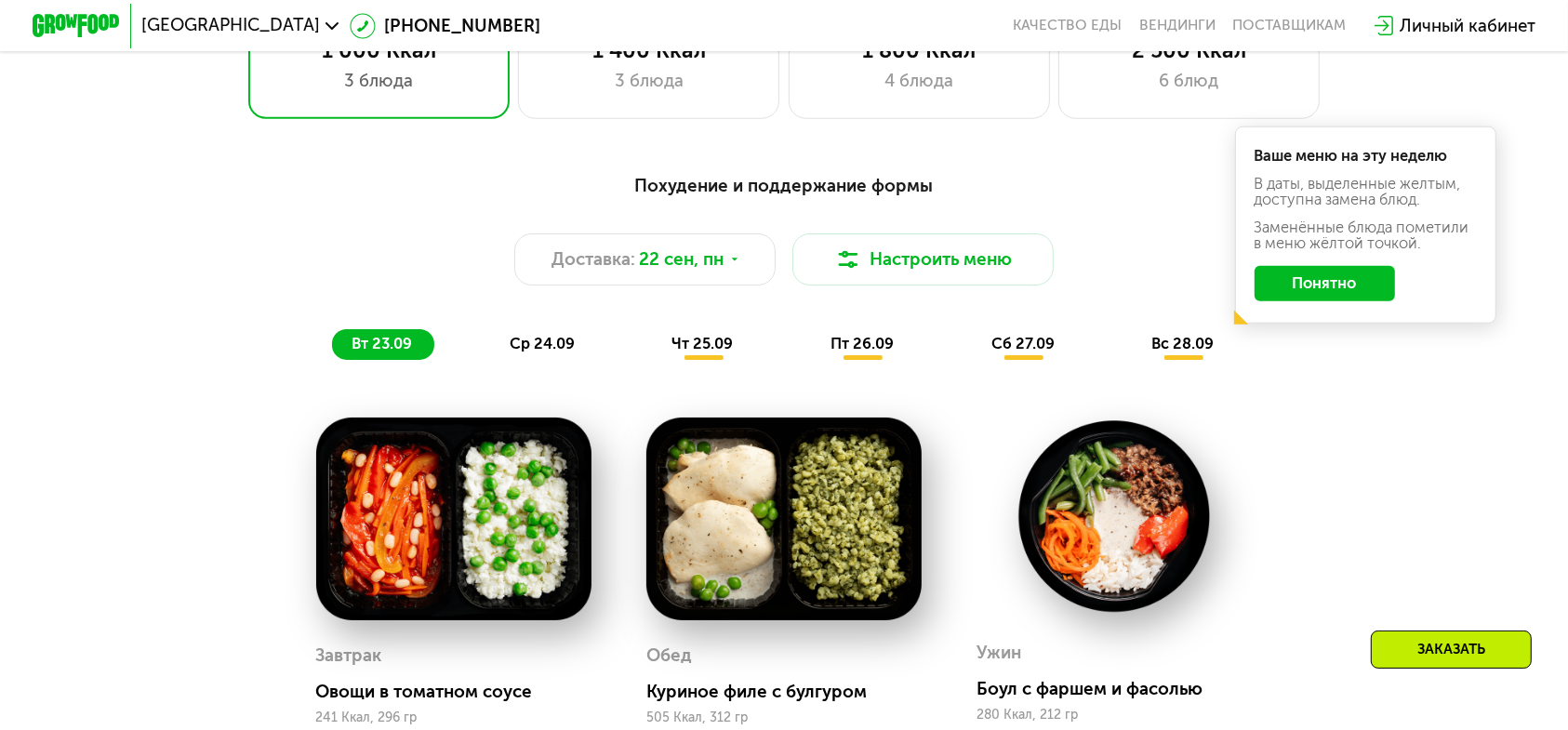
click at [1151, 335] on span "вс 28.09" at bounding box center [1182, 344] width 62 height 18
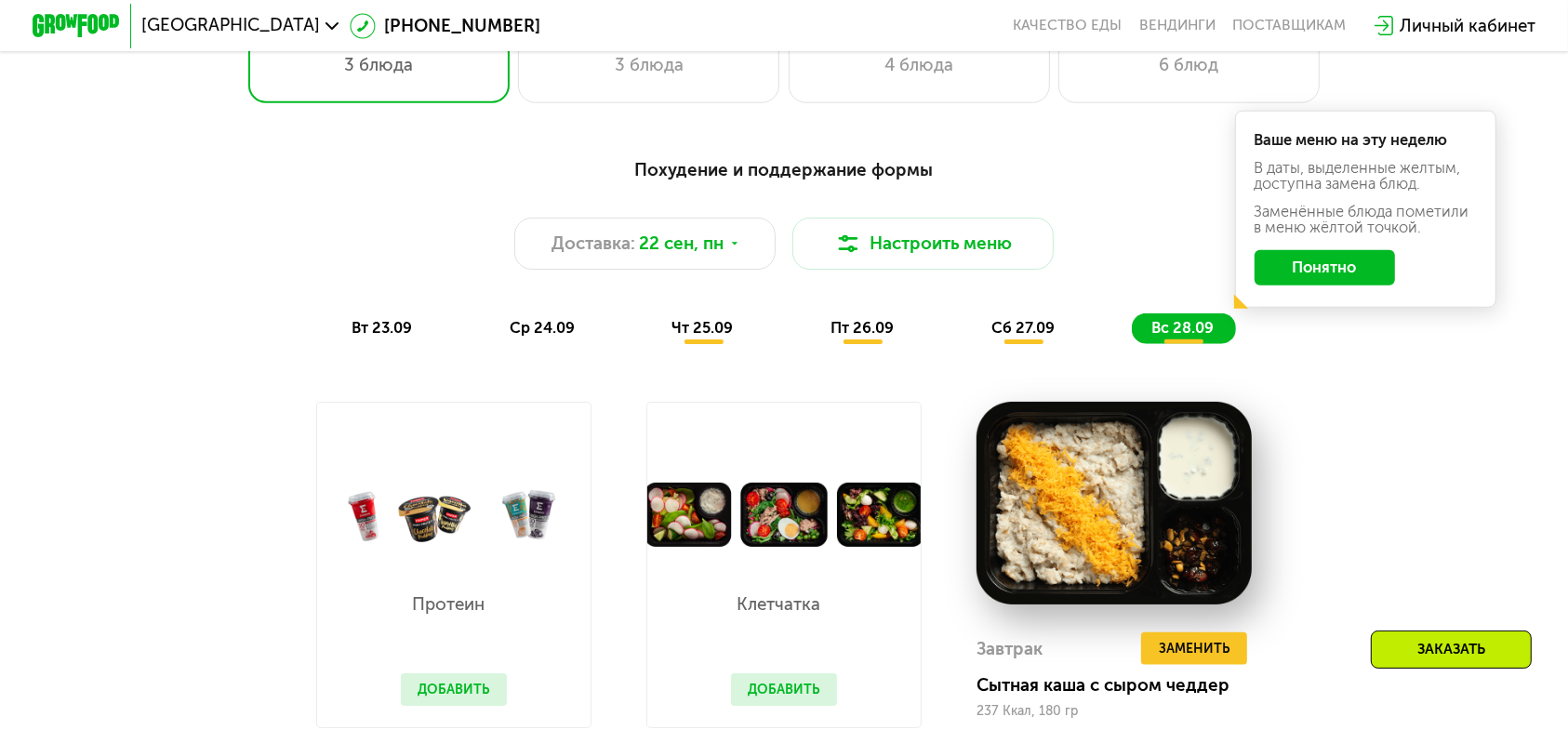
scroll to position [1358, 0]
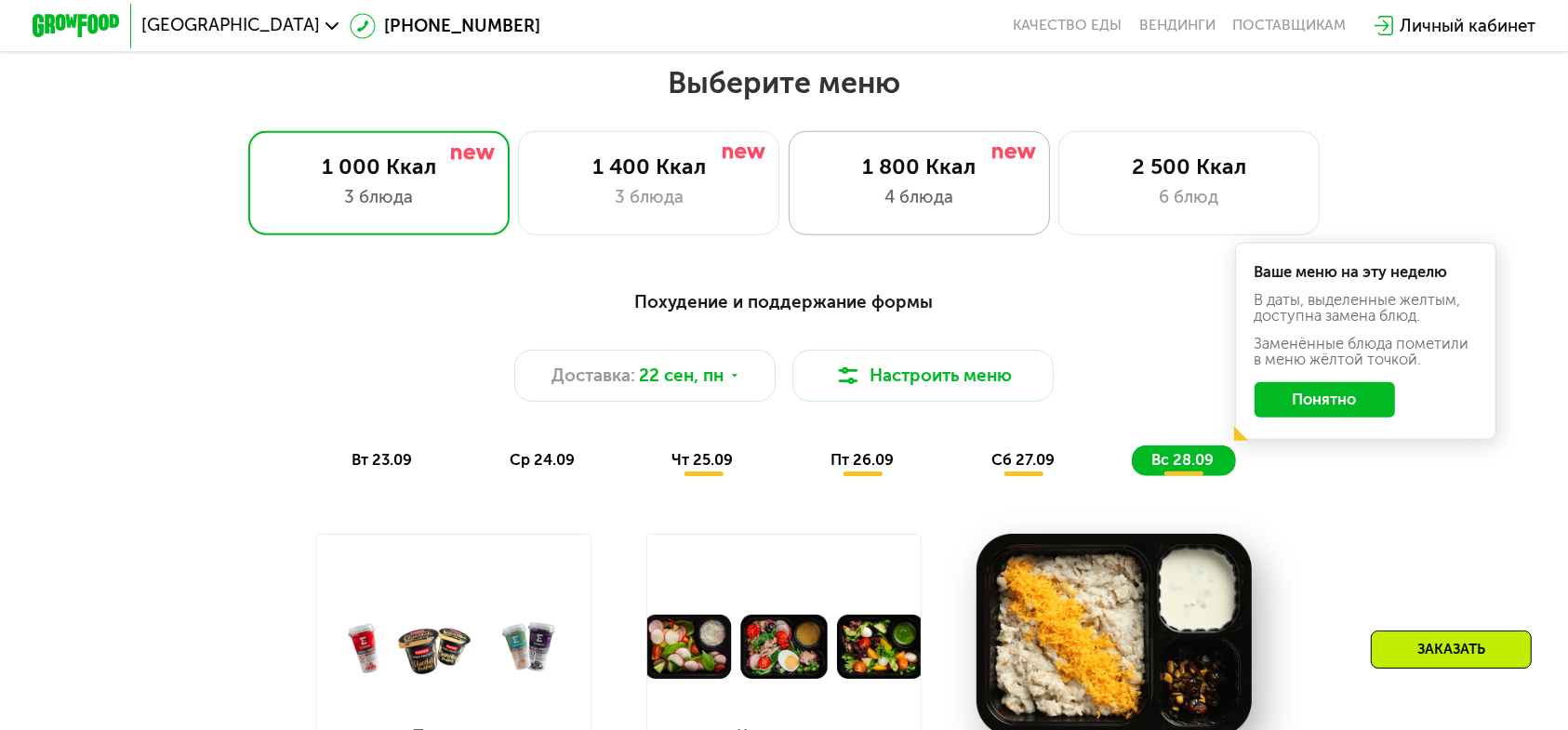
click at [945, 184] on div "4 блюда" at bounding box center [919, 197] width 215 height 26
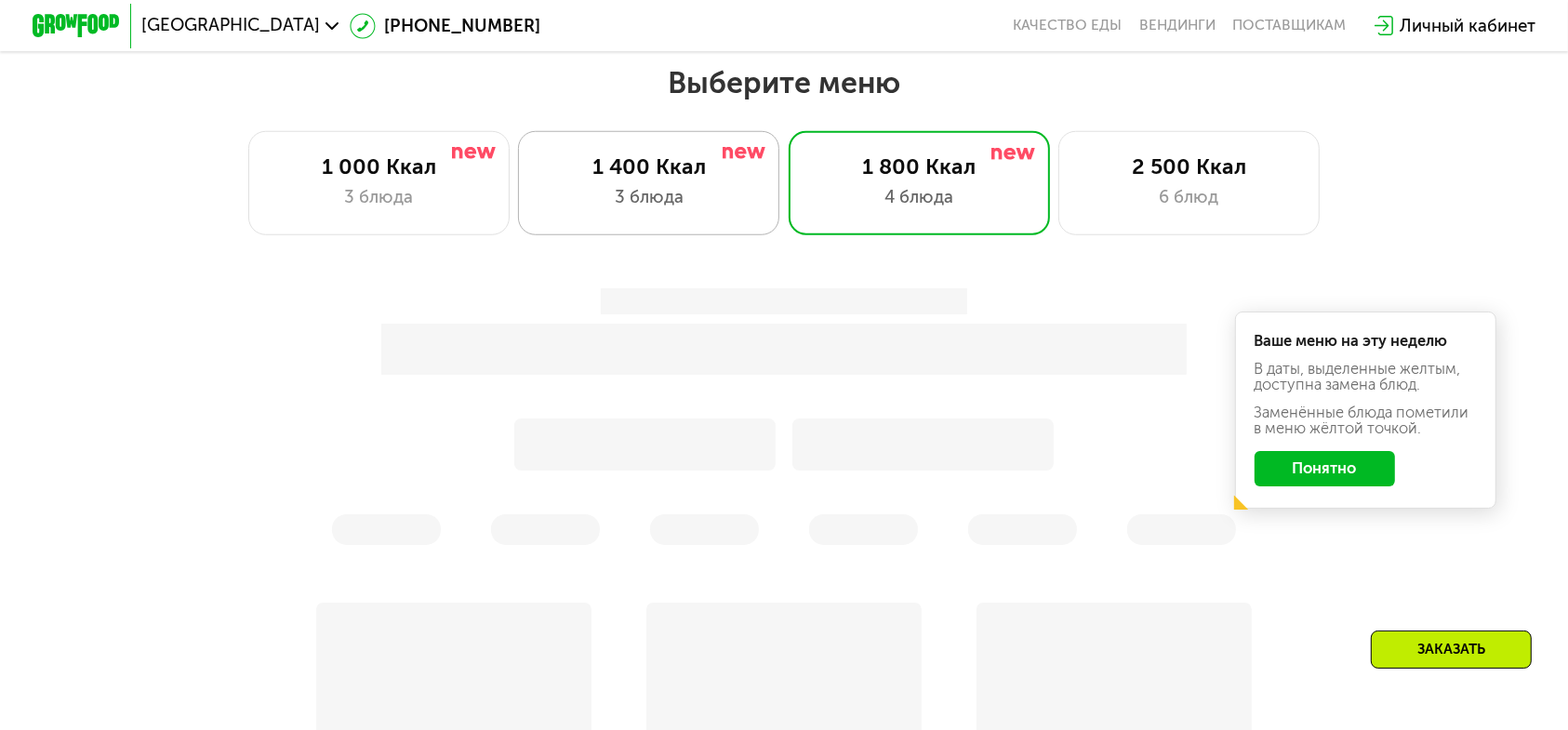
click at [723, 198] on div "1 400 Ккал 3 блюда" at bounding box center [648, 183] width 261 height 104
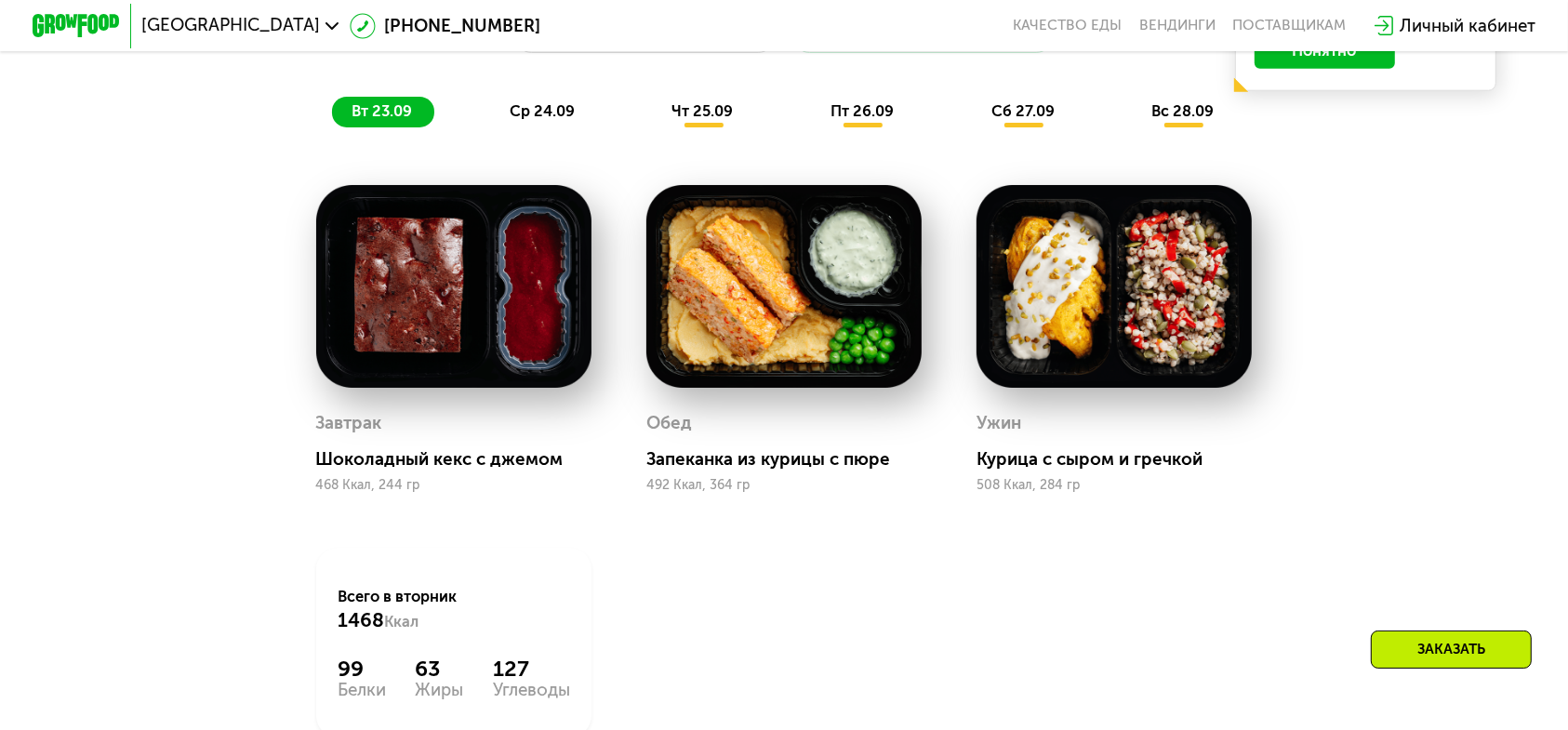
scroll to position [1590, 0]
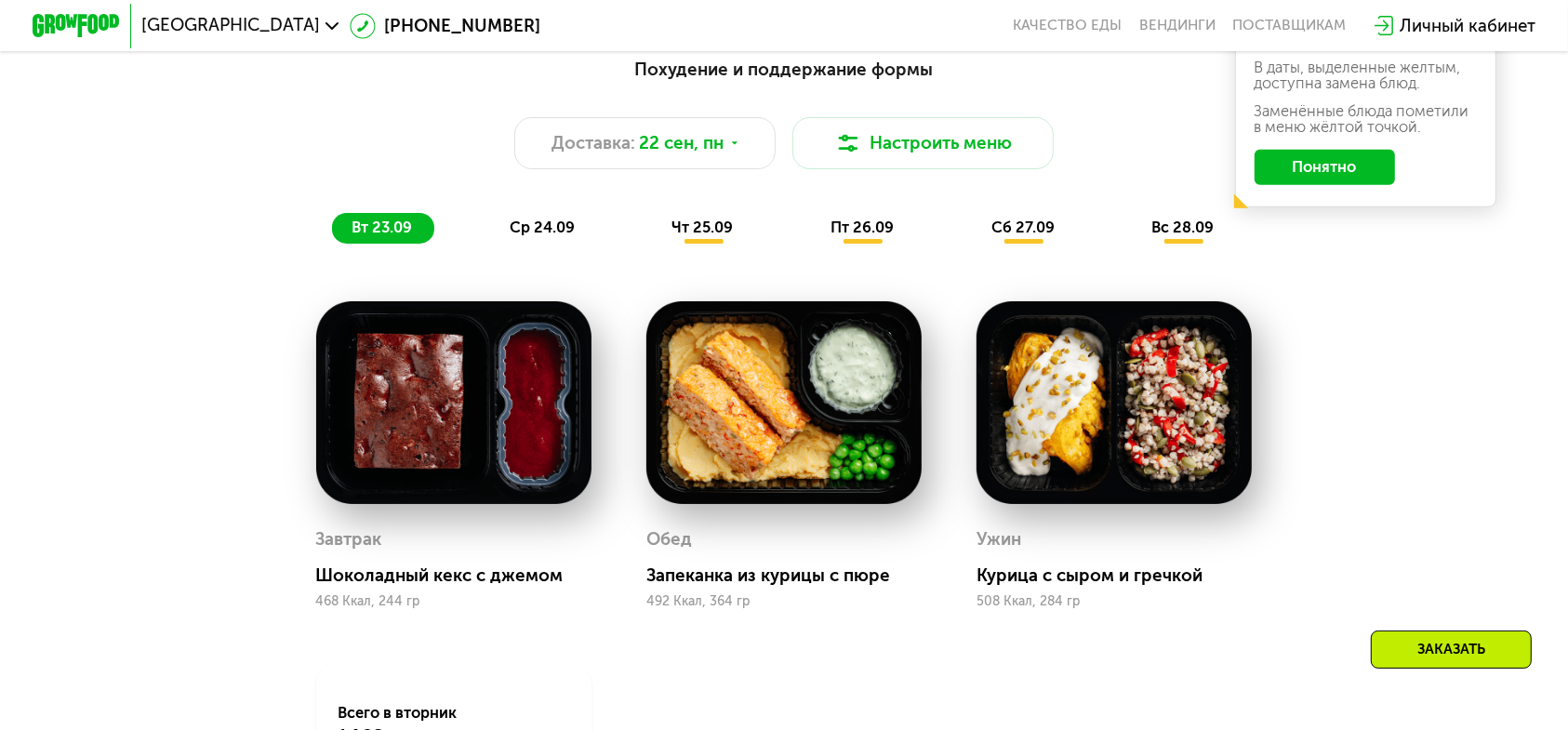
click at [575, 218] on span "ср 24.09" at bounding box center [542, 227] width 65 height 18
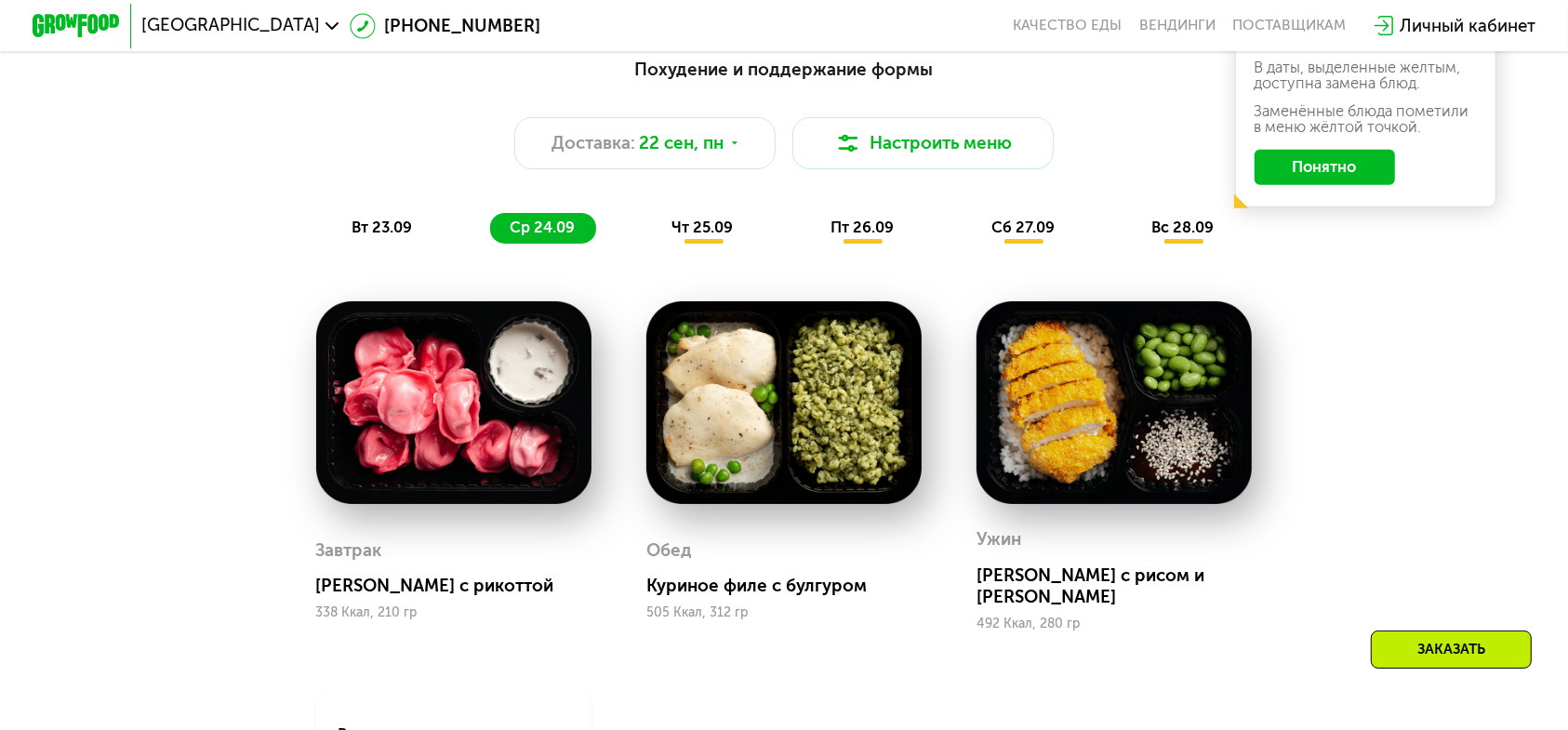
click at [714, 218] on span "чт 25.09" at bounding box center [701, 227] width 61 height 18
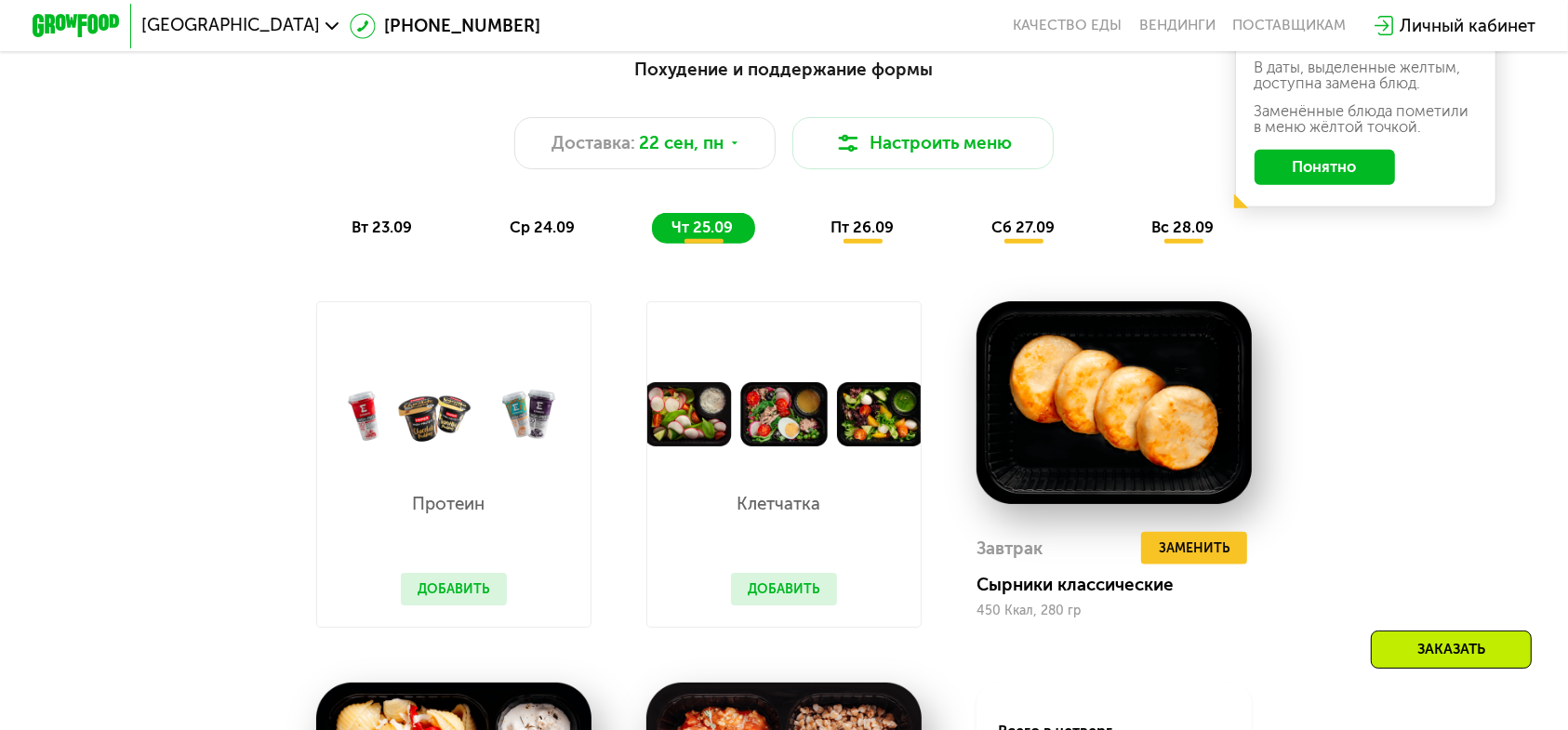
click at [857, 218] on span "пт 26.09" at bounding box center [862, 227] width 63 height 18
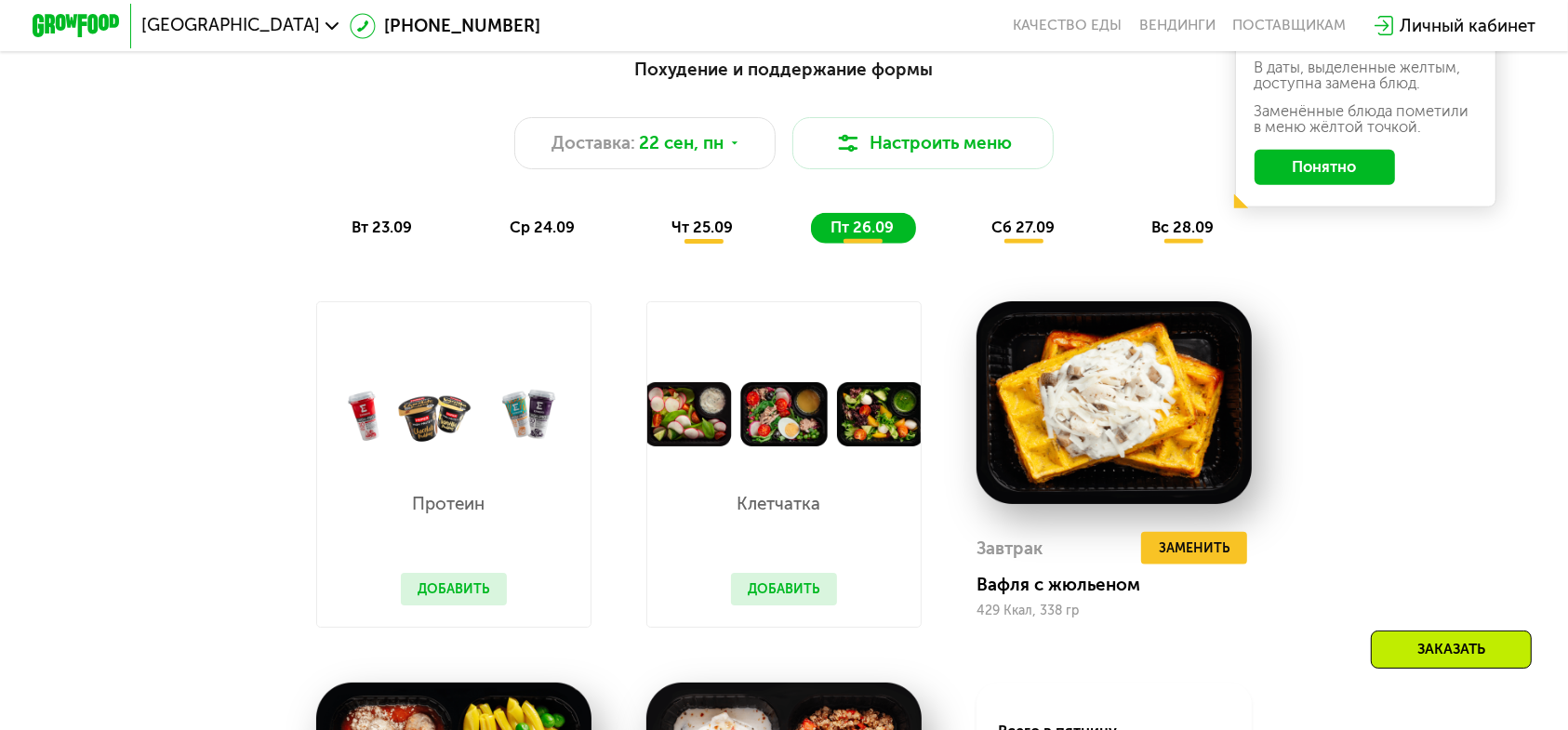
click at [998, 218] on span "сб 27.09" at bounding box center [1023, 227] width 63 height 18
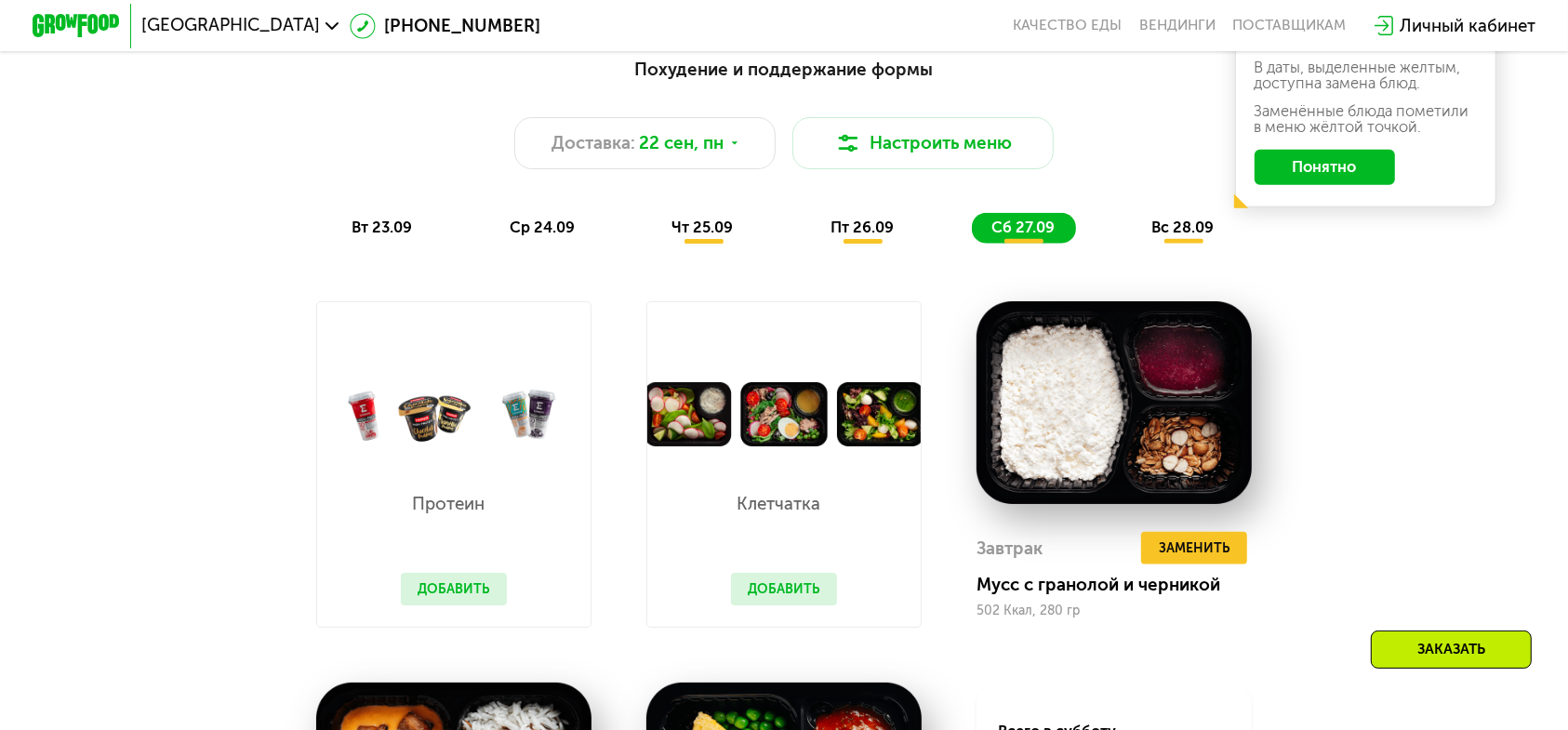
click at [1151, 218] on span "вс 28.09" at bounding box center [1182, 227] width 62 height 18
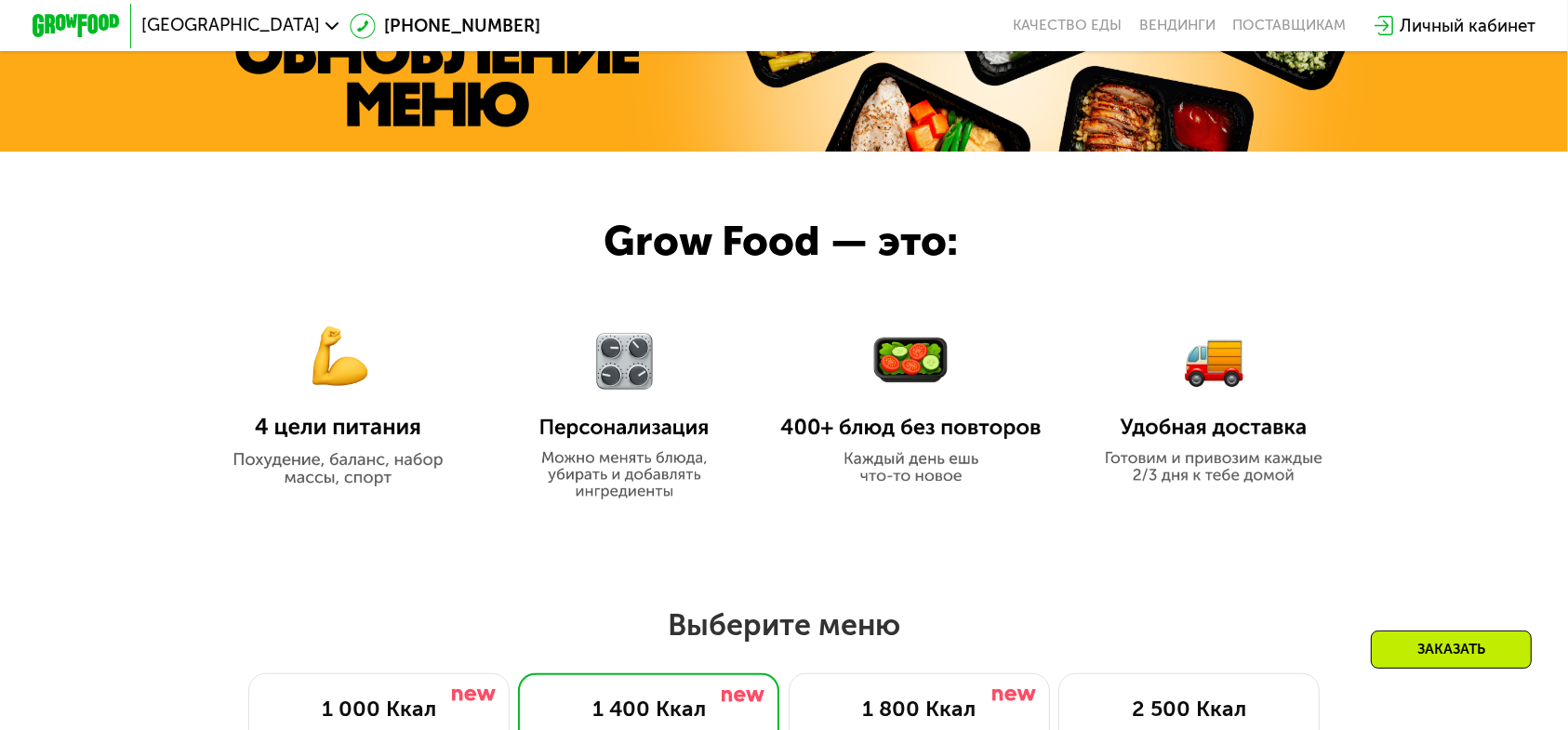
scroll to position [777, 0]
